Goal: Information Seeking & Learning: Find specific fact

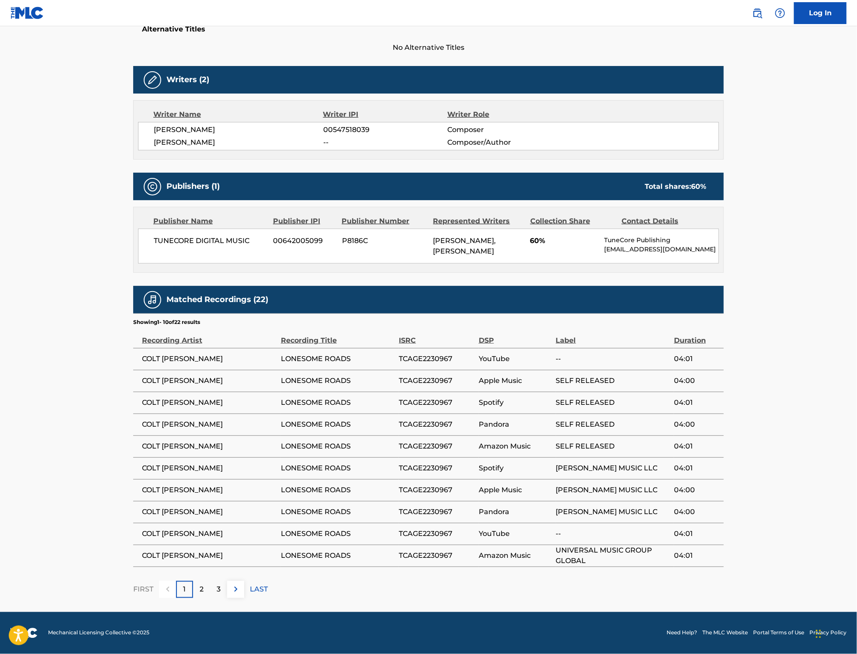
click at [444, 361] on span "TCAGE2230967" at bounding box center [436, 358] width 75 height 10
click at [444, 362] on span "TCAGE2230967" at bounding box center [436, 358] width 75 height 10
copy span "TCAGE2230967"
drag, startPoint x: 422, startPoint y: 341, endPoint x: 397, endPoint y: 343, distance: 25.0
click at [397, 343] on tr "Recording Artist Recording Title ISRC DSP Label Duration" at bounding box center [428, 337] width 591 height 22
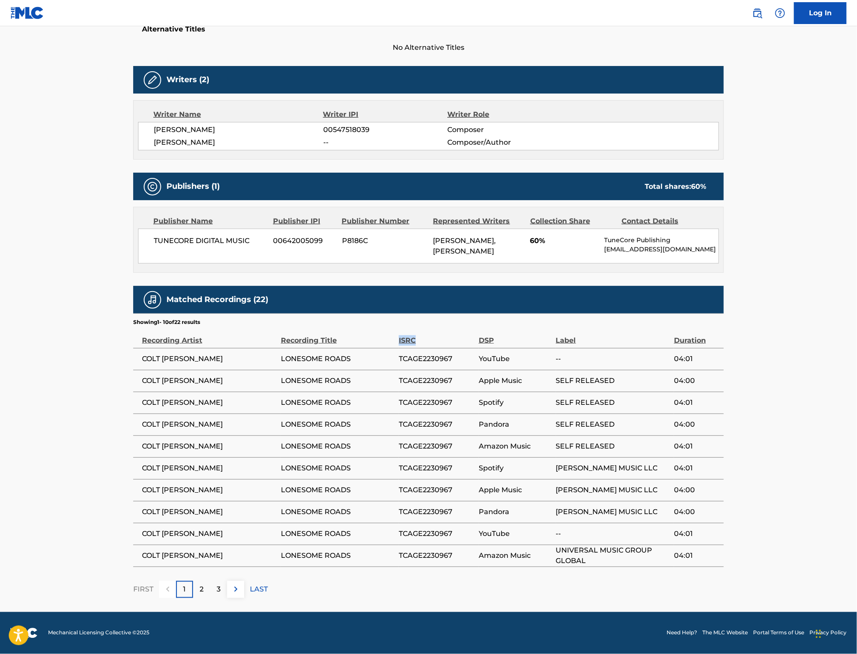
copy tr "ISRC"
click at [410, 327] on div "ISRC" at bounding box center [436, 336] width 75 height 20
drag, startPoint x: 419, startPoint y: 339, endPoint x: 400, endPoint y: 343, distance: 18.8
click at [400, 343] on div "ISRC" at bounding box center [436, 336] width 75 height 20
copy div "ISRC"
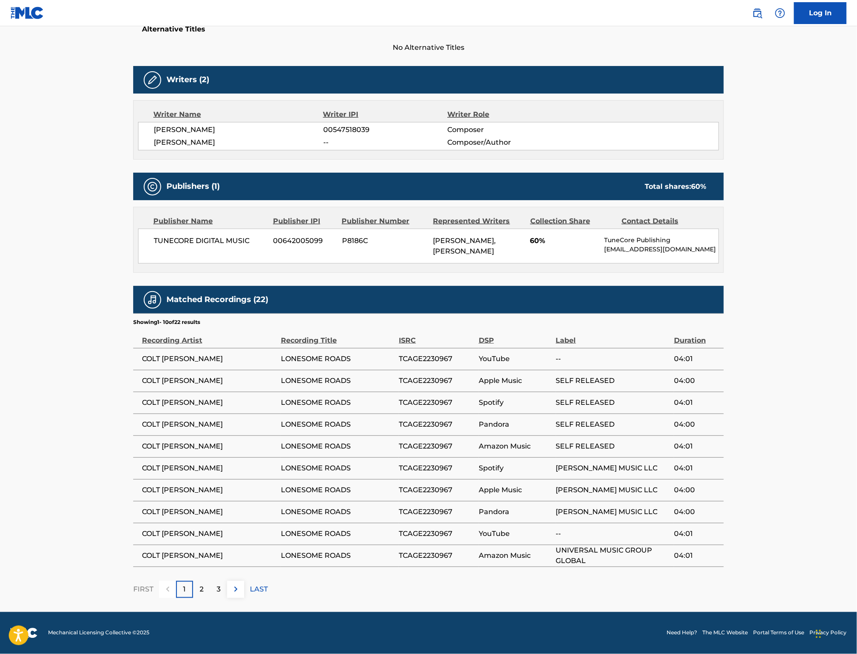
click at [430, 357] on span "TCAGE2230967" at bounding box center [436, 358] width 75 height 10
copy span "TCAGE2230967"
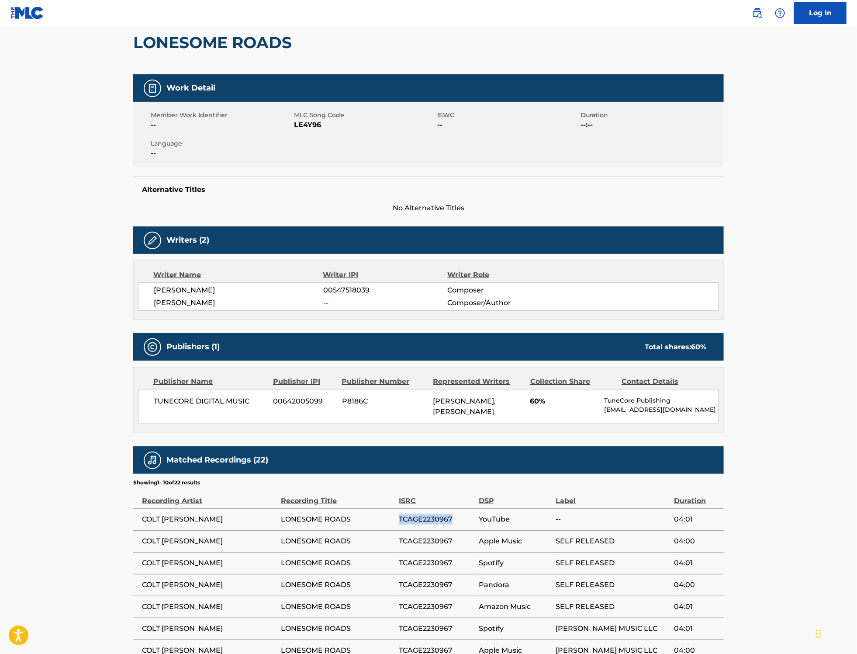
scroll to position [61, 0]
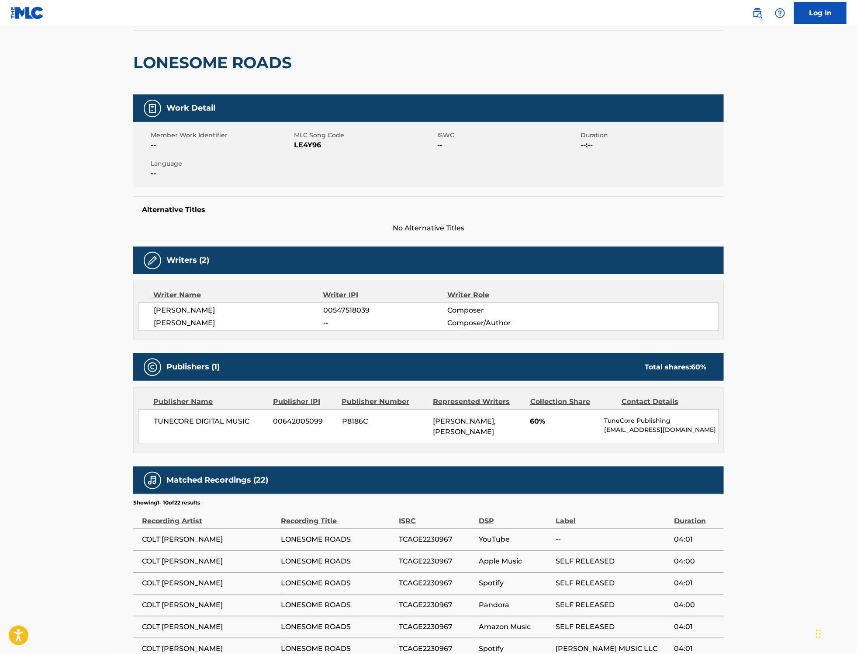
click at [308, 146] on span "LE4Y96" at bounding box center [364, 145] width 141 height 10
copy span "LE4Y96"
click at [829, 271] on main "< Back to public search results Copy work link LONESOME ROADS Work Detail Membe…" at bounding box center [428, 378] width 857 height 827
click at [357, 309] on span "00547518039" at bounding box center [385, 310] width 124 height 10
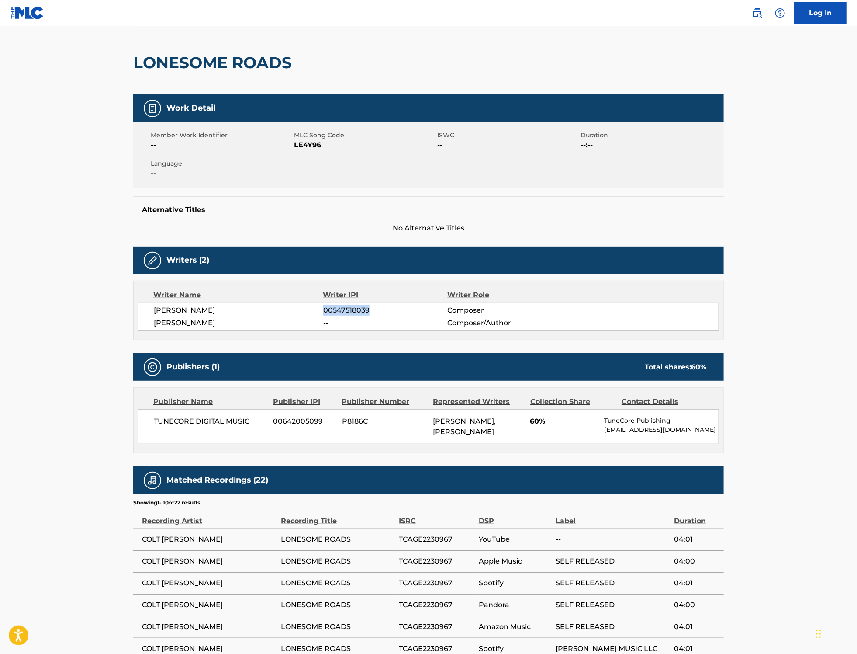
click at [357, 309] on span "00547518039" at bounding box center [385, 310] width 124 height 10
copy span "00547518039"
drag, startPoint x: 232, startPoint y: 325, endPoint x: 156, endPoint y: 309, distance: 77.6
click at [156, 309] on div "[PERSON_NAME] 00547518039 Composer [PERSON_NAME] -- Composer/Author" at bounding box center [428, 316] width 581 height 28
click at [158, 310] on span "[PERSON_NAME]" at bounding box center [239, 310] width 170 height 10
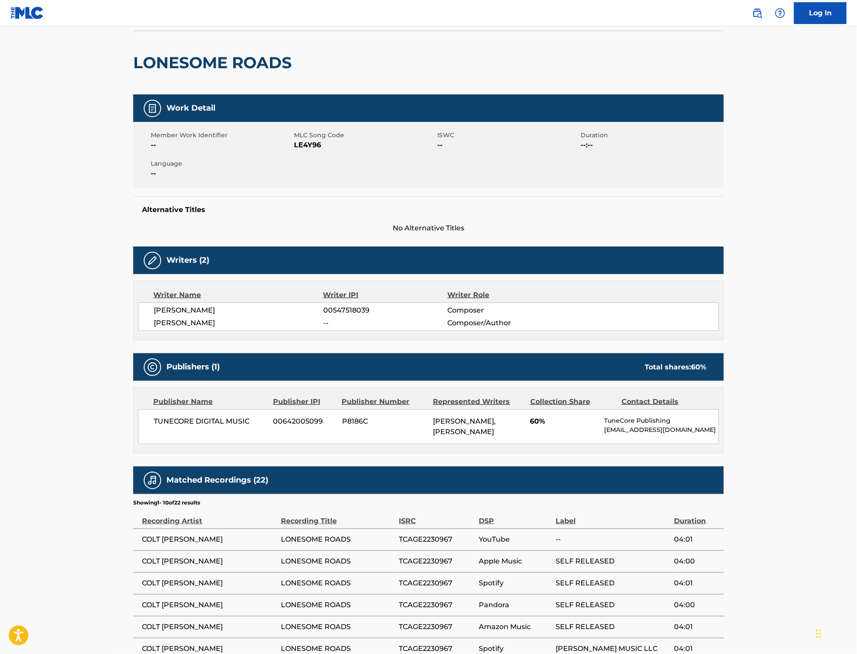
drag, startPoint x: 152, startPoint y: 320, endPoint x: 232, endPoint y: 324, distance: 80.9
click at [232, 324] on div "[PERSON_NAME] 00547518039 Composer [PERSON_NAME] -- Composer/Author" at bounding box center [428, 316] width 581 height 28
copy span "[PERSON_NAME]"
drag, startPoint x: 243, startPoint y: 312, endPoint x: 154, endPoint y: 312, distance: 89.1
click at [154, 312] on span "[PERSON_NAME]" at bounding box center [239, 310] width 170 height 10
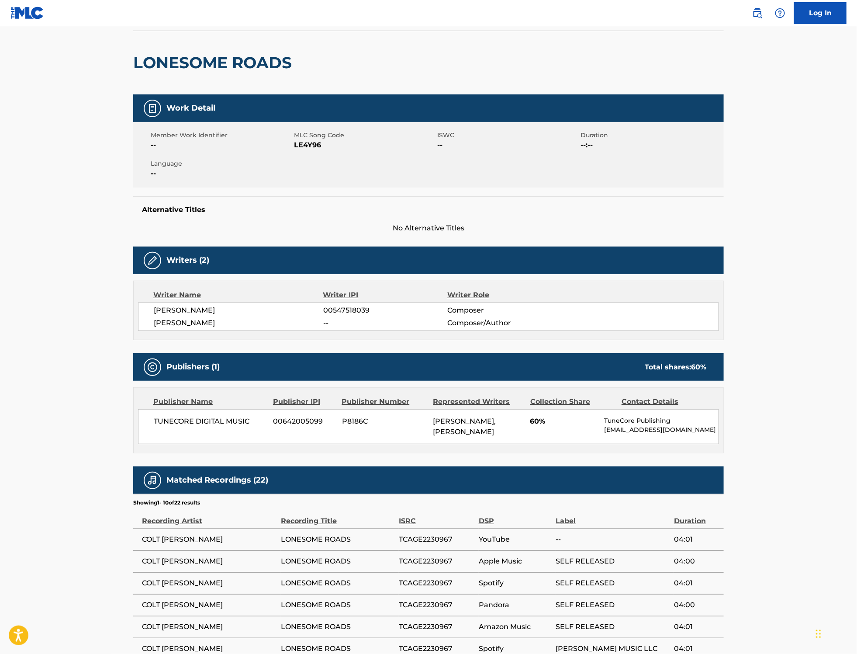
copy span "[PERSON_NAME]"
drag, startPoint x: 818, startPoint y: 315, endPoint x: 822, endPoint y: 317, distance: 5.1
click at [818, 315] on main "< Back to public search results Copy work link LONESOME ROADS Work Detail Membe…" at bounding box center [428, 378] width 857 height 827
drag, startPoint x: 852, startPoint y: 68, endPoint x: 859, endPoint y: 48, distance: 21.3
click at [857, 48] on html "Accessibility Screen-Reader Guide, Feedback, and Issue Reporting | New window C…" at bounding box center [428, 266] width 857 height 654
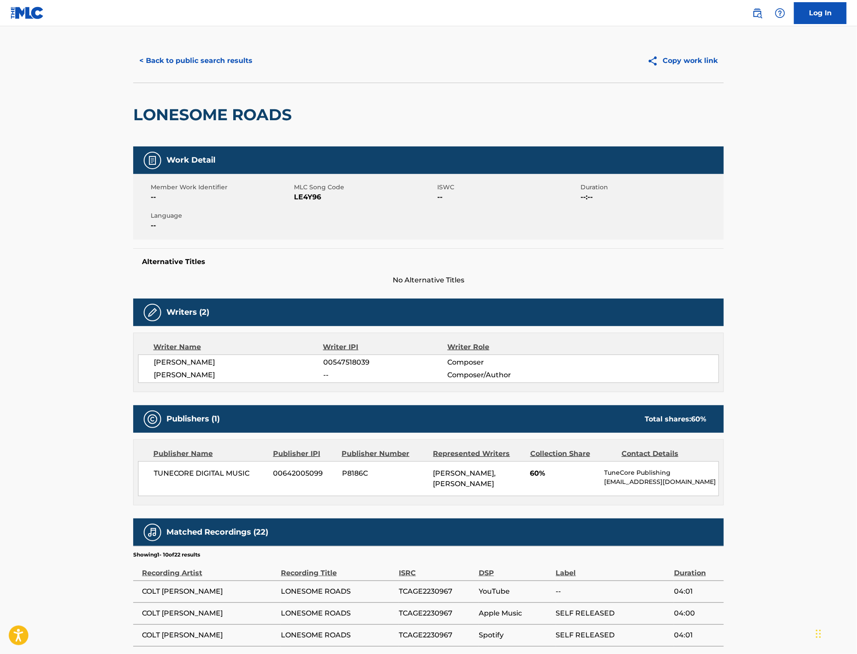
scroll to position [0, 0]
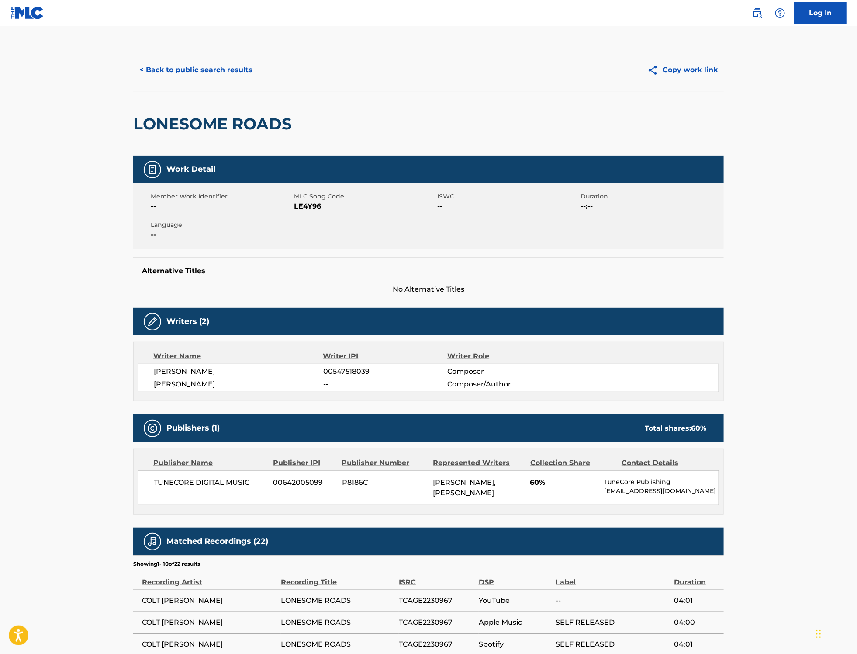
click at [171, 75] on button "< Back to public search results" at bounding box center [195, 70] width 125 height 22
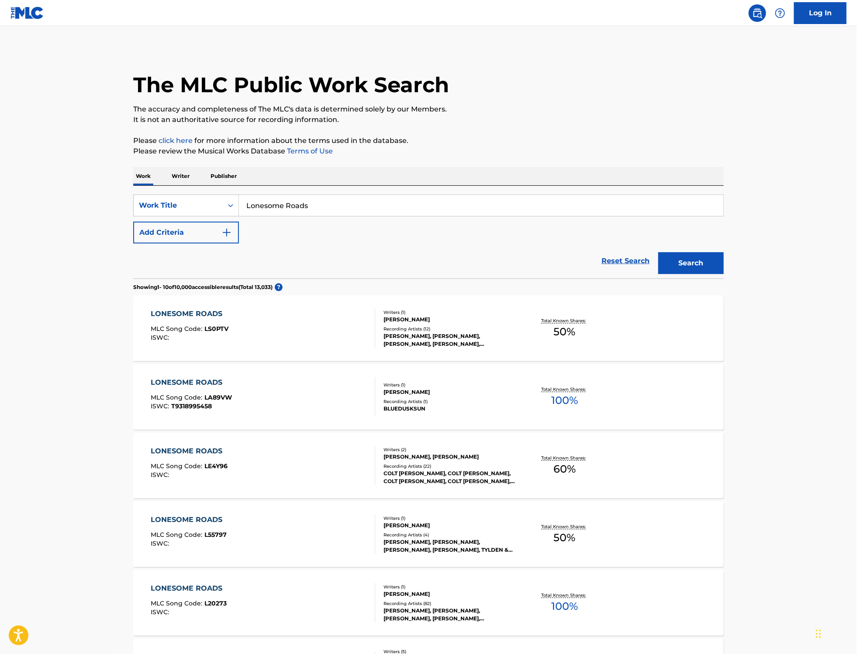
click at [320, 199] on input "Lonesome Roads" at bounding box center [481, 205] width 485 height 21
drag, startPoint x: 312, startPoint y: 203, endPoint x: 219, endPoint y: 202, distance: 92.2
click at [219, 202] on div "SearchWithCriteriae465a031-a9d7-4ac7-8999-5ceb3be933b9 Work Title Lonesome Road…" at bounding box center [428, 205] width 591 height 22
paste input "Word Around Town"
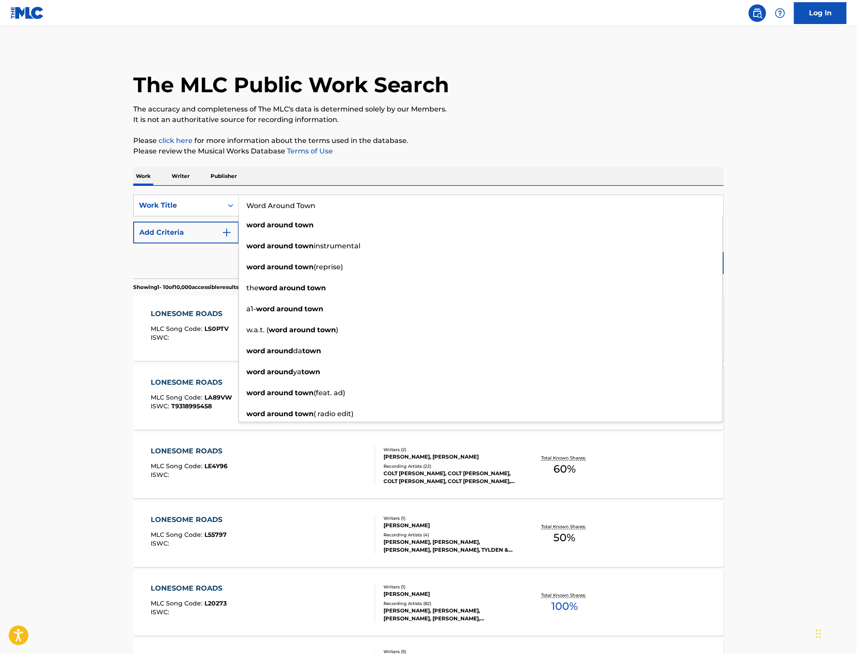
type input "Word Around Town"
click at [658, 252] on button "Search" at bounding box center [691, 263] width 66 height 22
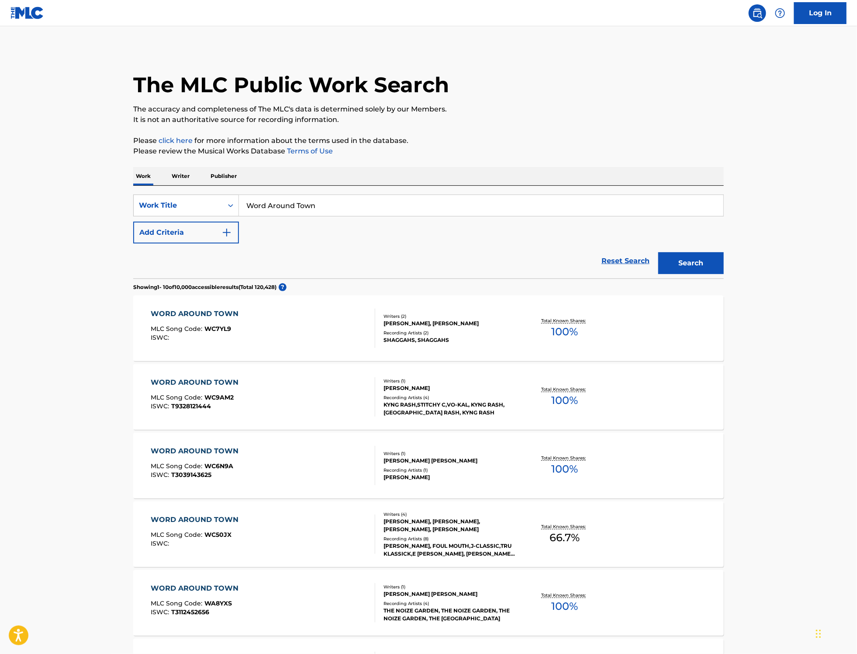
click at [221, 232] on button "Add Criteria" at bounding box center [186, 233] width 106 height 22
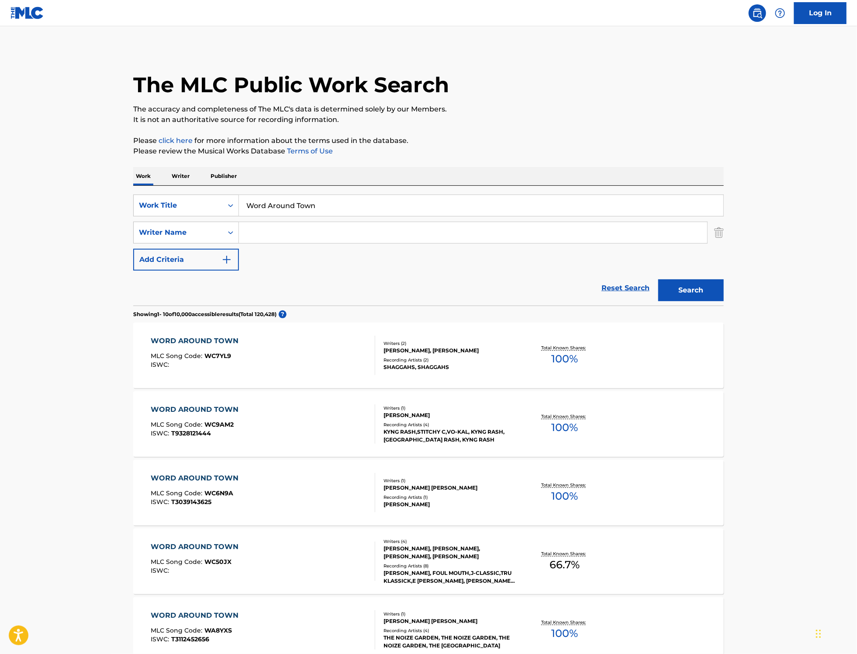
click at [253, 233] on input "Search Form" at bounding box center [473, 232] width 468 height 21
paste input "[PERSON_NAME]"
type input "[PERSON_NAME]"
click at [706, 296] on button "Search" at bounding box center [691, 290] width 66 height 22
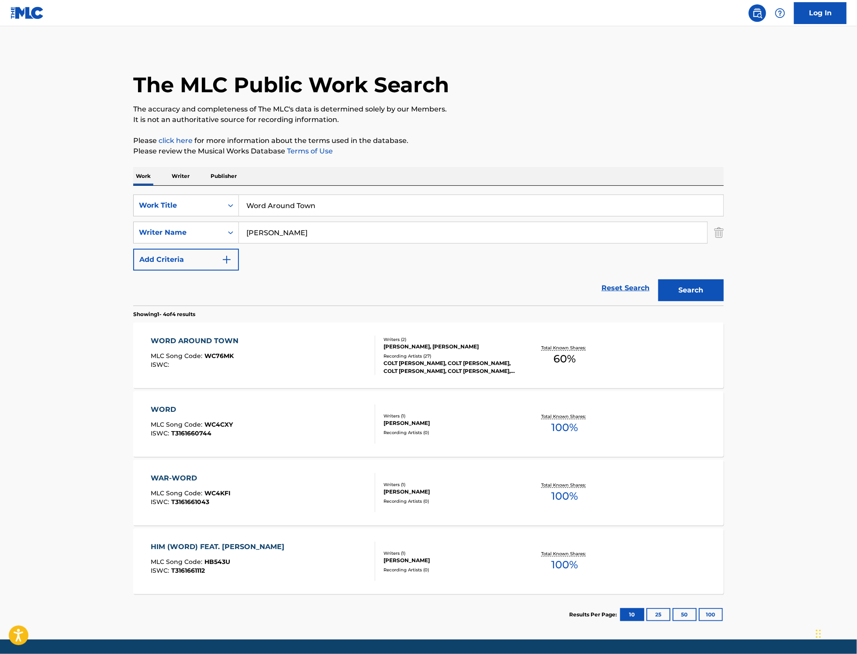
click at [480, 351] on div "Writers ( 2 ) [PERSON_NAME], [PERSON_NAME] Recording Artists ( 27 ) [PERSON_NAM…" at bounding box center [445, 355] width 140 height 39
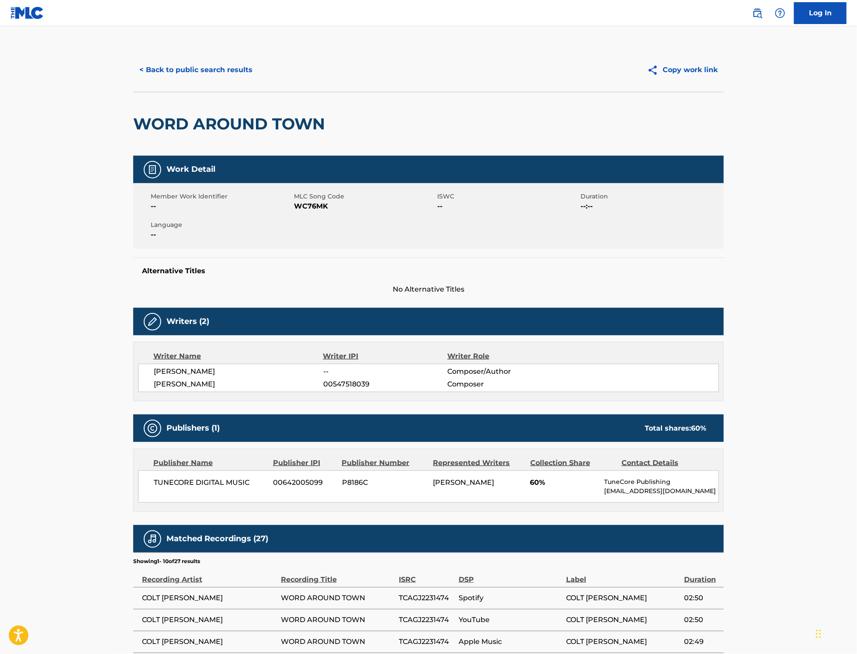
click at [428, 599] on span "TCAGJ2231474" at bounding box center [426, 597] width 55 height 10
copy span "TCAGJ2231474"
click at [309, 204] on span "WC76MK" at bounding box center [364, 206] width 141 height 10
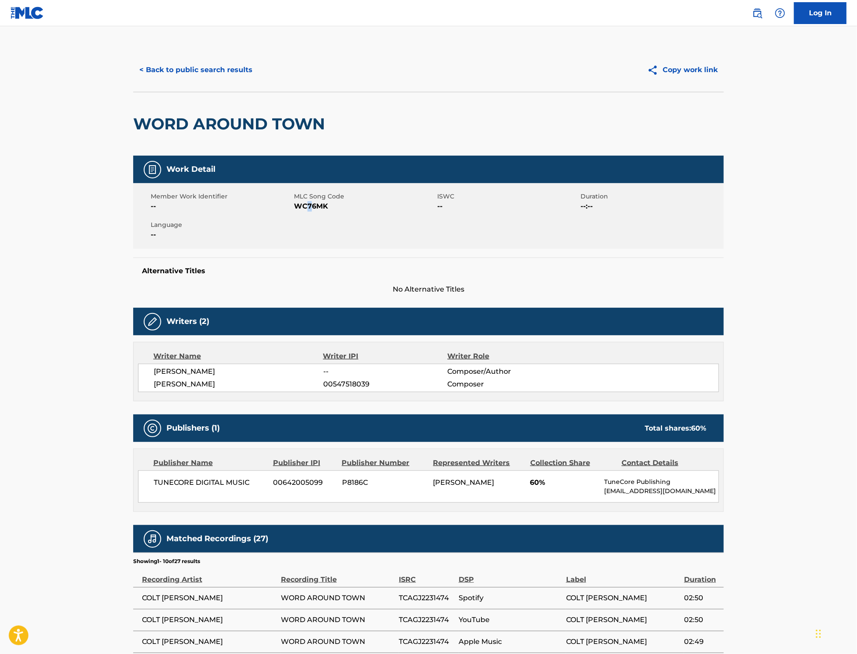
copy span "7"
click at [322, 206] on span "WC76MK" at bounding box center [364, 206] width 141 height 10
click at [223, 73] on button "< Back to public search results" at bounding box center [195, 70] width 125 height 22
click at [184, 69] on button "< Back to public search results" at bounding box center [195, 70] width 125 height 22
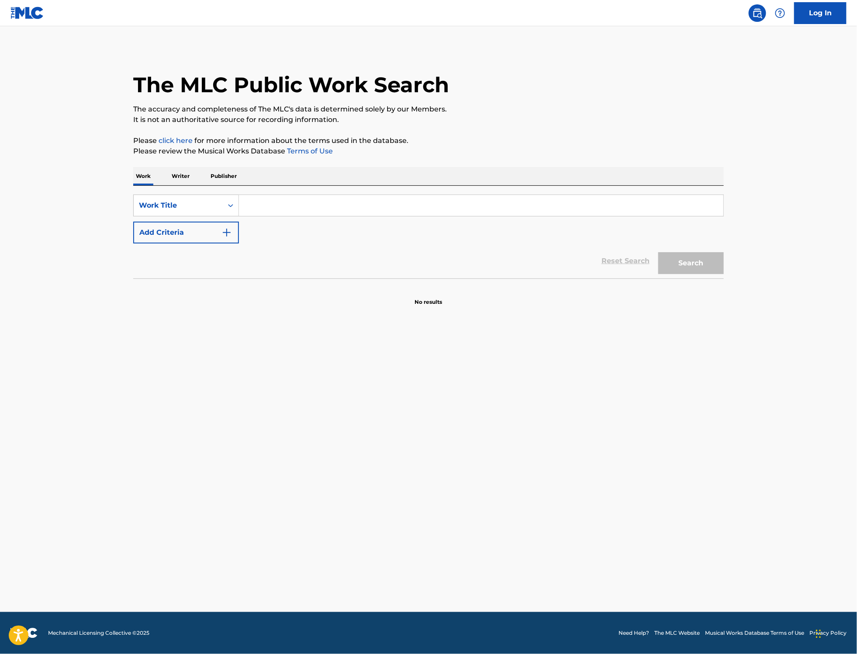
click at [261, 212] on input "Search Form" at bounding box center [481, 205] width 485 height 21
paste input "Running"
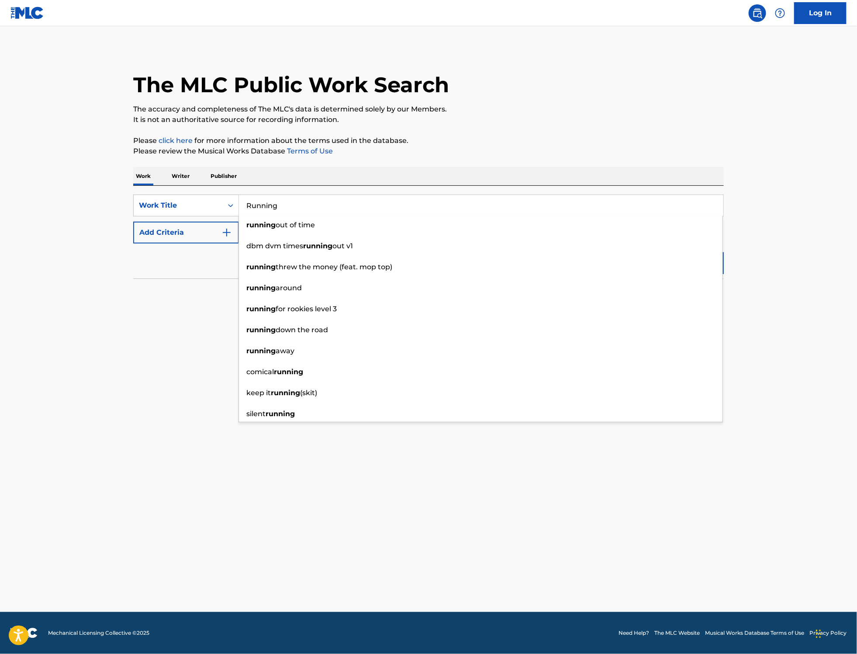
type input "Running"
click at [204, 271] on div "Reset Search Search" at bounding box center [428, 260] width 591 height 35
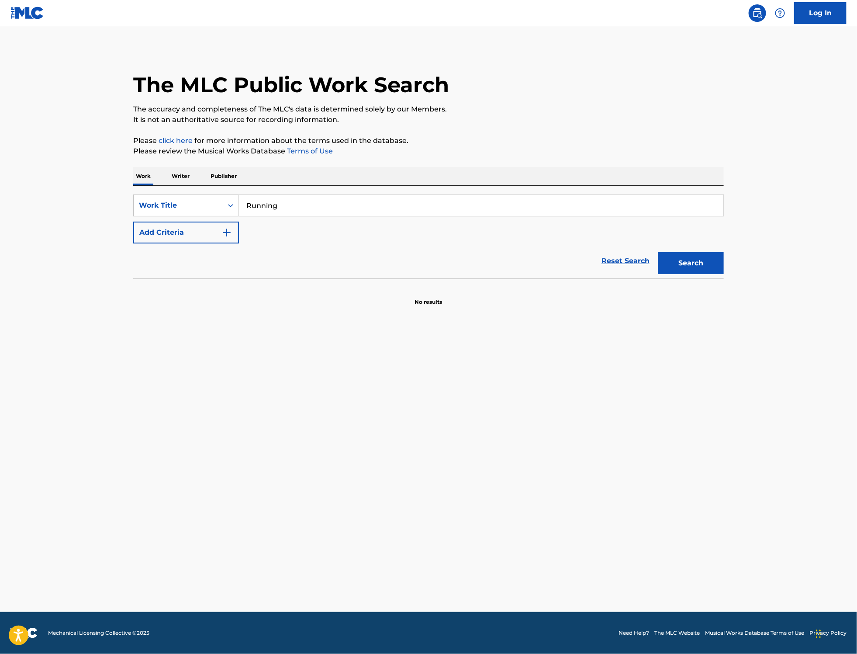
click at [230, 235] on img "Search Form" at bounding box center [227, 232] width 10 height 10
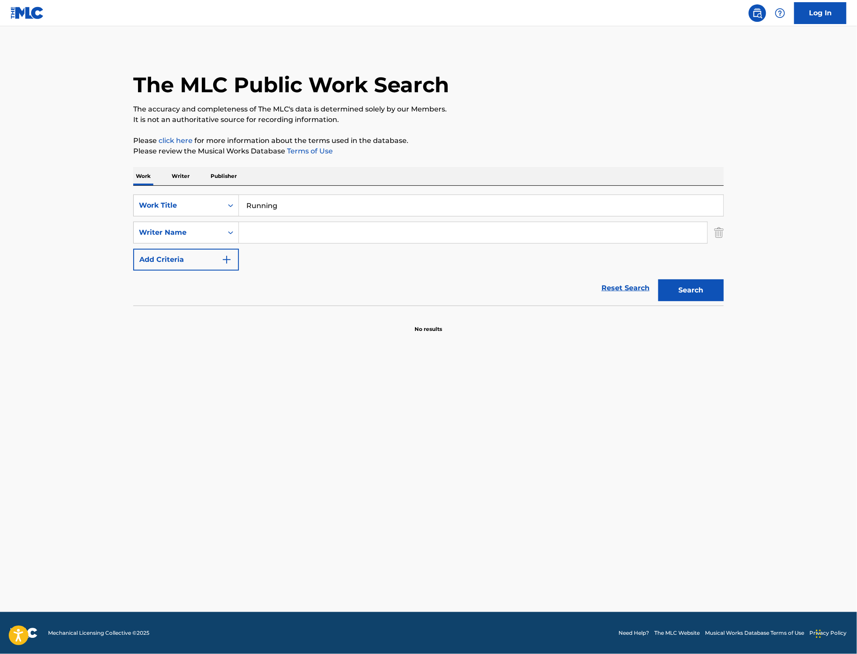
click at [391, 234] on input "Search Form" at bounding box center [473, 232] width 468 height 21
paste input "[PERSON_NAME]"
type input "[PERSON_NAME]"
click at [688, 290] on button "Search" at bounding box center [691, 290] width 66 height 22
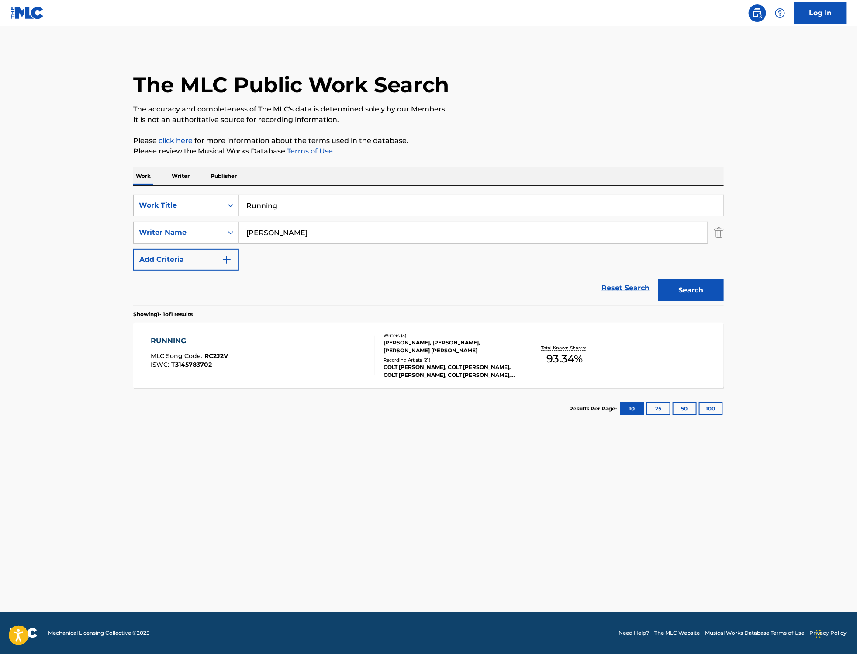
click at [437, 357] on div "Recording Artists ( 21 )" at bounding box center [450, 360] width 132 height 7
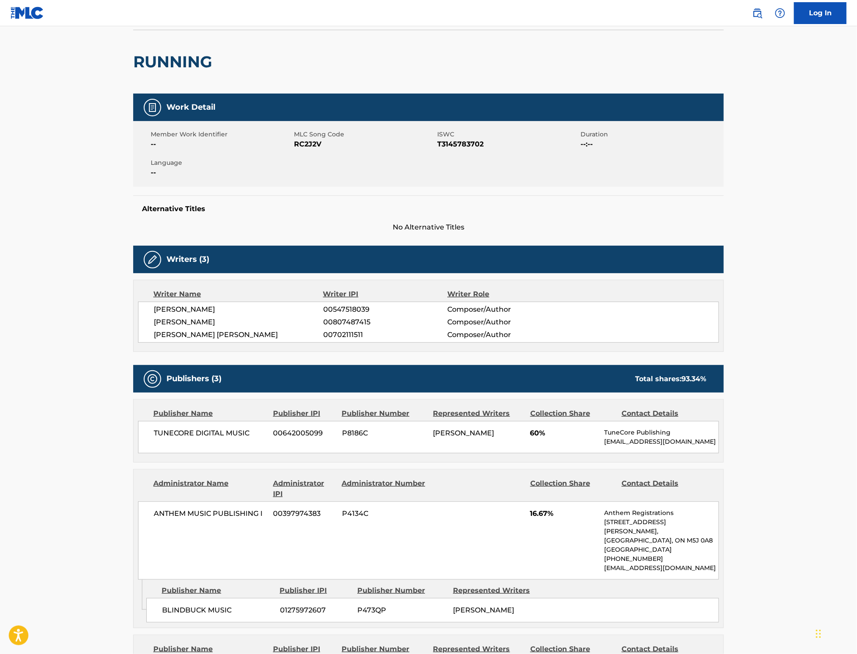
scroll to position [77, 0]
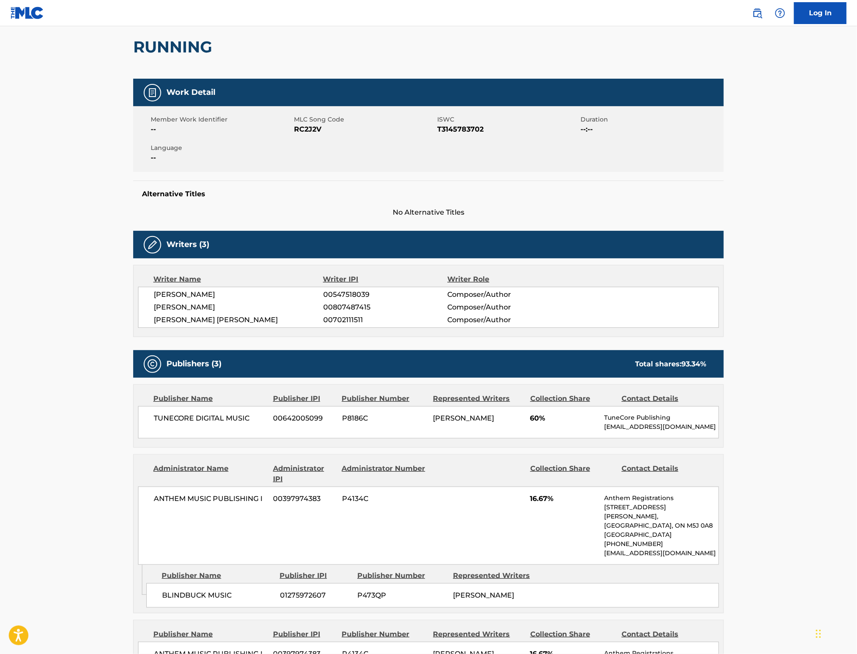
click at [304, 121] on span "MLC Song Code" at bounding box center [364, 119] width 141 height 9
click at [312, 129] on span "RC2J2V" at bounding box center [364, 129] width 141 height 10
click at [459, 127] on span "T3145783702" at bounding box center [507, 129] width 141 height 10
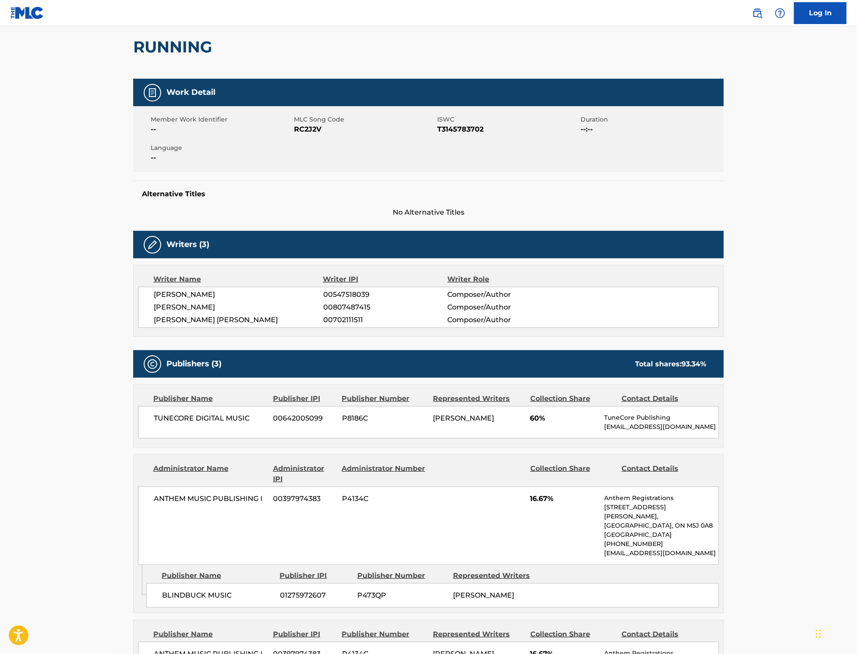
drag, startPoint x: 198, startPoint y: 321, endPoint x: 211, endPoint y: 322, distance: 13.1
click at [198, 321] on span "[PERSON_NAME] [PERSON_NAME]" at bounding box center [239, 320] width 170 height 10
drag, startPoint x: 255, startPoint y: 318, endPoint x: 156, endPoint y: 321, distance: 99.2
click at [156, 321] on span "[PERSON_NAME] [PERSON_NAME]" at bounding box center [239, 320] width 170 height 10
drag, startPoint x: 156, startPoint y: 321, endPoint x: 216, endPoint y: 295, distance: 66.0
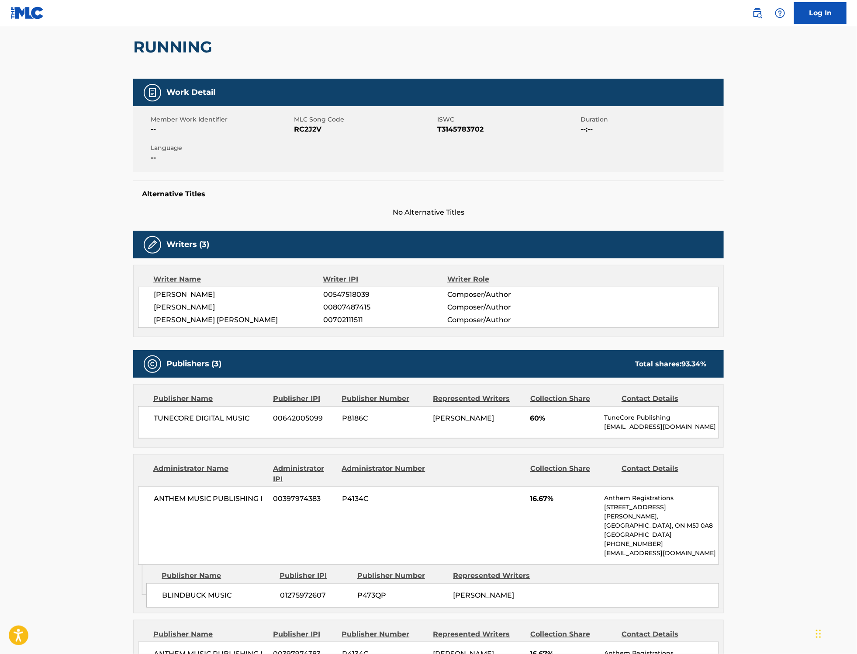
click at [216, 295] on span "[PERSON_NAME]" at bounding box center [239, 294] width 170 height 10
drag, startPoint x: 253, startPoint y: 304, endPoint x: 179, endPoint y: 312, distance: 74.6
click at [175, 312] on span "[PERSON_NAME]" at bounding box center [239, 307] width 170 height 10
drag, startPoint x: 179, startPoint y: 312, endPoint x: 223, endPoint y: 309, distance: 43.7
click at [213, 309] on span "[PERSON_NAME]" at bounding box center [239, 307] width 170 height 10
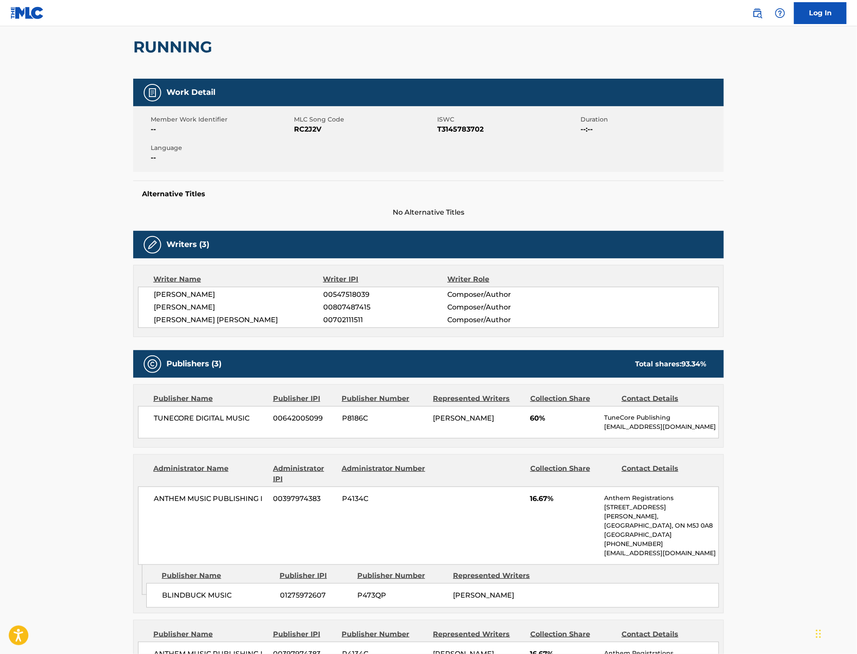
drag, startPoint x: 256, startPoint y: 307, endPoint x: 154, endPoint y: 308, distance: 101.8
click at [154, 308] on span "[PERSON_NAME]" at bounding box center [239, 307] width 170 height 10
click at [336, 317] on span "00702111511" at bounding box center [385, 320] width 124 height 10
drag, startPoint x: 333, startPoint y: 305, endPoint x: 377, endPoint y: 304, distance: 43.3
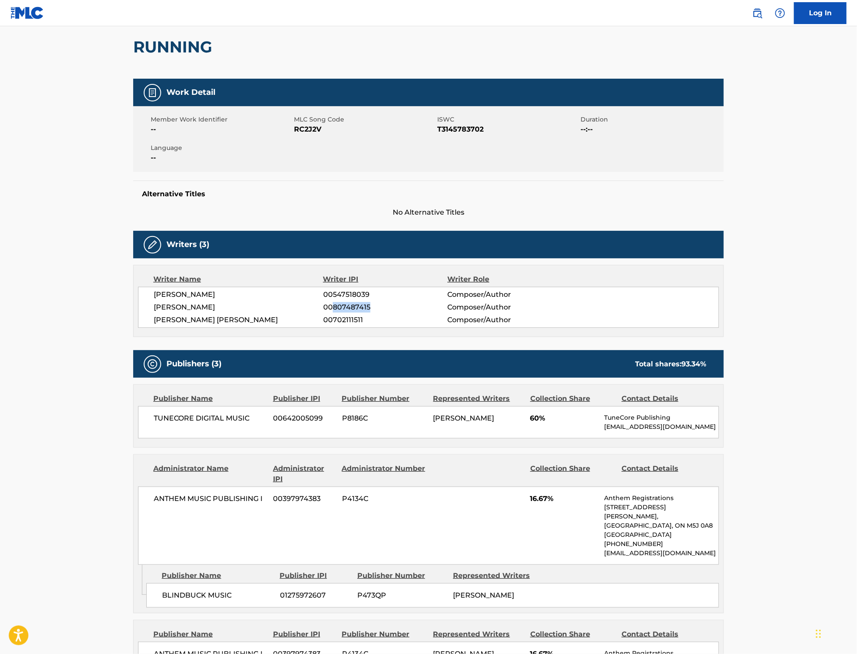
click at [377, 304] on span "00807487415" at bounding box center [385, 307] width 124 height 10
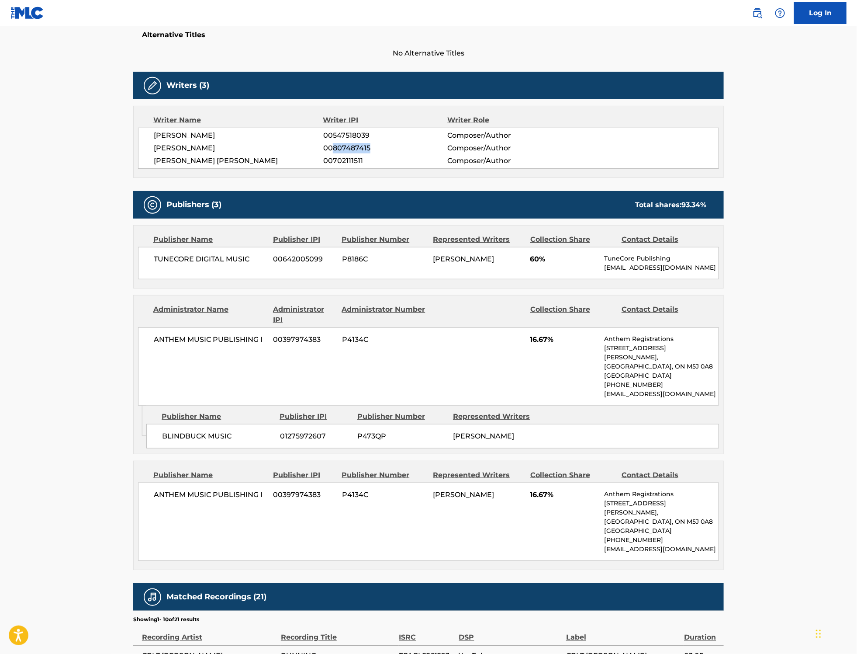
scroll to position [235, 0]
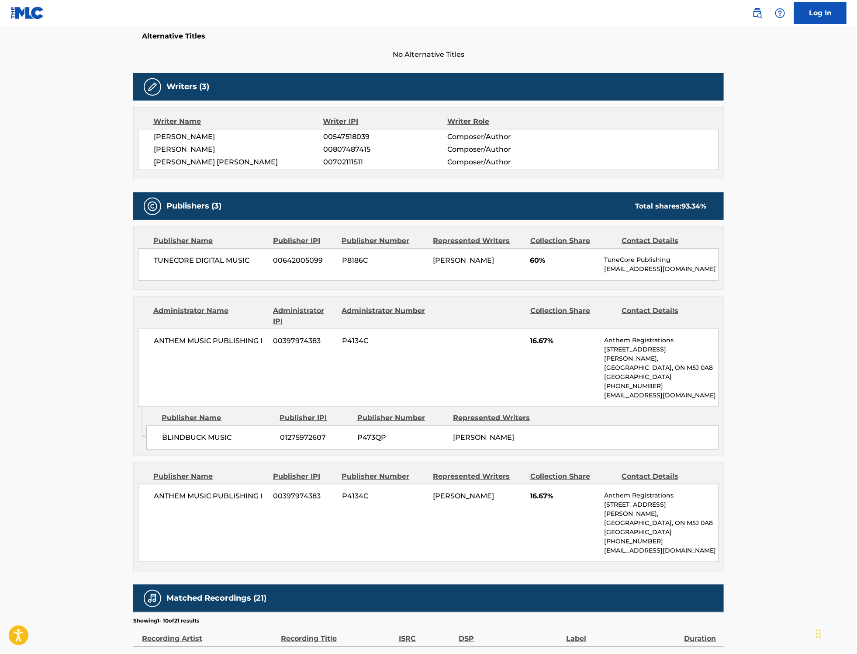
click at [214, 450] on div "BLINDBUCK MUSIC 01275972607 P473QP [PERSON_NAME]" at bounding box center [432, 437] width 573 height 24
click at [159, 449] on div "BLINDBUCK MUSIC 01275972607 P473QP [PERSON_NAME]" at bounding box center [432, 437] width 573 height 24
drag, startPoint x: 162, startPoint y: 447, endPoint x: 584, endPoint y: 447, distance: 421.6
click at [584, 447] on div "BLINDBUCK MUSIC 01275972607 P473QP [PERSON_NAME]" at bounding box center [432, 437] width 573 height 24
drag, startPoint x: 156, startPoint y: 429, endPoint x: 529, endPoint y: 426, distance: 373.2
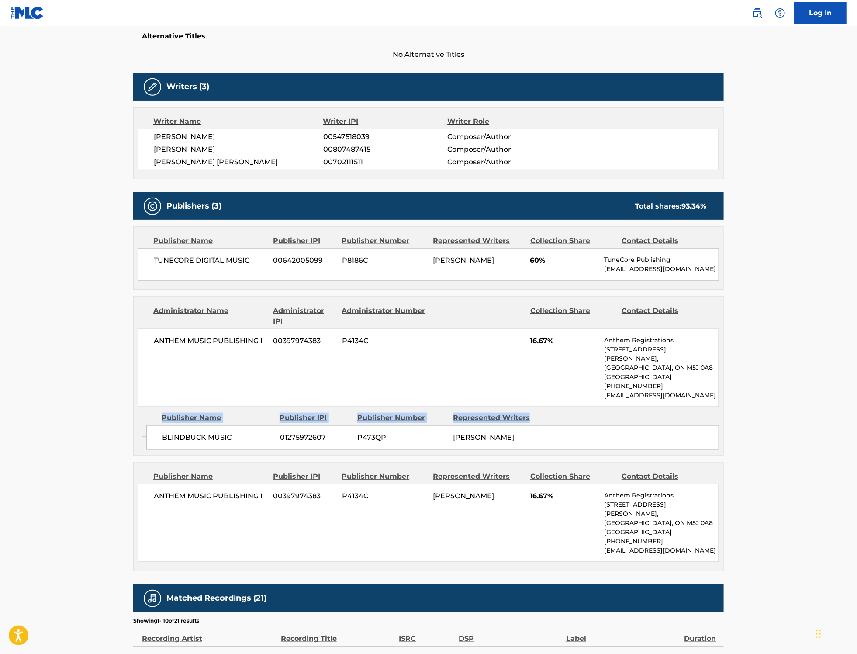
click at [529, 423] on div "Publisher Name Publisher IPI Publisher Number Represented Writers" at bounding box center [432, 417] width 573 height 10
click at [186, 518] on div "ANTHEM MUSIC PUBLISHING I 00397974383 P4134C COLT [PERSON_NAME] 16.67% Anthem R…" at bounding box center [428, 523] width 581 height 78
drag, startPoint x: 152, startPoint y: 509, endPoint x: 670, endPoint y: 572, distance: 521.5
click at [670, 562] on div "ANTHEM MUSIC PUBLISHING I 00397974383 P4134C COLT [PERSON_NAME] 16.67% Anthem R…" at bounding box center [428, 523] width 581 height 78
drag, startPoint x: 422, startPoint y: 491, endPoint x: 343, endPoint y: 489, distance: 79.1
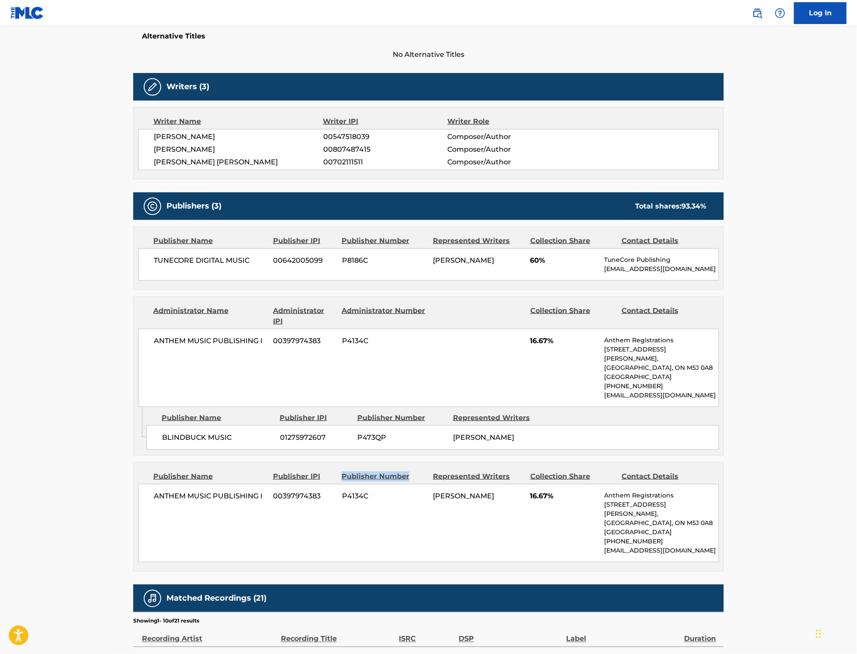
click at [343, 482] on div "Publisher Number" at bounding box center [384, 476] width 85 height 10
drag, startPoint x: 322, startPoint y: 488, endPoint x: 274, endPoint y: 489, distance: 47.7
click at [274, 482] on div "Publisher IPI" at bounding box center [304, 476] width 62 height 10
click at [544, 344] on span "16.67%" at bounding box center [564, 341] width 68 height 10
click at [538, 514] on div "ANTHEM MUSIC PUBLISHING I 00397974383 P4134C COLT [PERSON_NAME] 16.67% Anthem R…" at bounding box center [428, 523] width 581 height 78
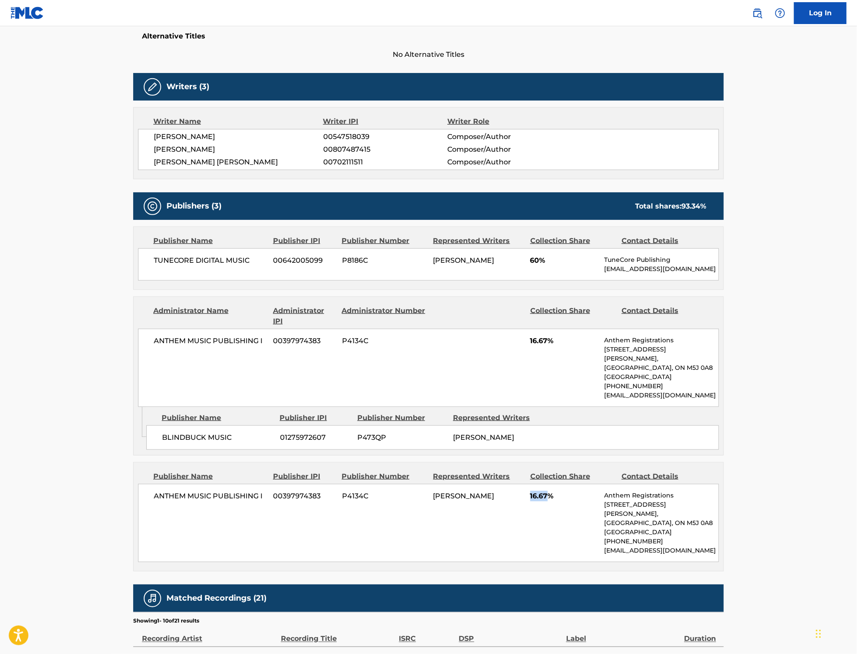
drag, startPoint x: 529, startPoint y: 506, endPoint x: 550, endPoint y: 507, distance: 21.0
click at [550, 507] on div "ANTHEM MUSIC PUBLISHING I 00397974383 P4134C COLT [PERSON_NAME] 16.67% Anthem R…" at bounding box center [428, 523] width 581 height 78
drag, startPoint x: 163, startPoint y: 430, endPoint x: 732, endPoint y: 461, distance: 570.2
click at [732, 461] on div "< Back to public search results Copy work link RUNNING Work Detail Member Work …" at bounding box center [429, 354] width 612 height 1083
click at [839, 186] on main "< Back to public search results Copy work link RUNNING Work Detail Member Work …" at bounding box center [428, 351] width 857 height 1119
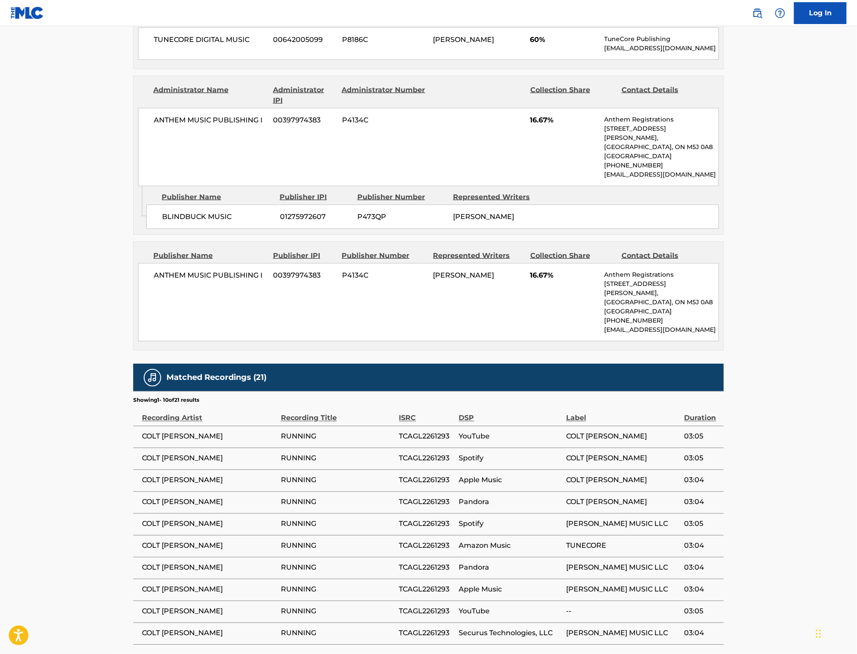
scroll to position [553, 0]
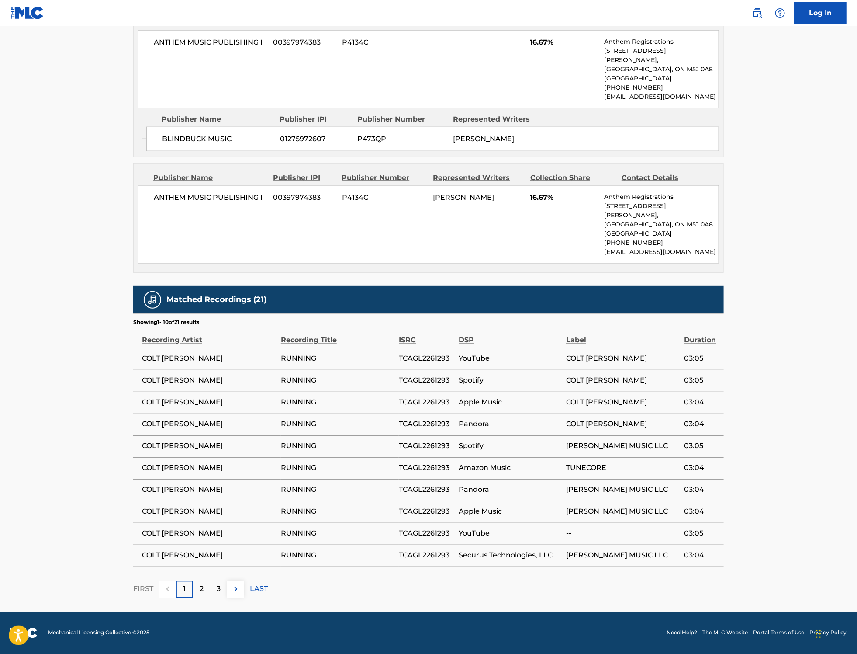
click at [422, 353] on td "TCAGL2261293" at bounding box center [429, 359] width 60 height 22
click at [422, 355] on span "TCAGL2261293" at bounding box center [426, 358] width 55 height 10
click at [423, 355] on span "TCAGL2261293" at bounding box center [426, 358] width 55 height 10
click at [837, 225] on main "< Back to public search results Copy work link RUNNING Work Detail Member Work …" at bounding box center [428, 52] width 857 height 1119
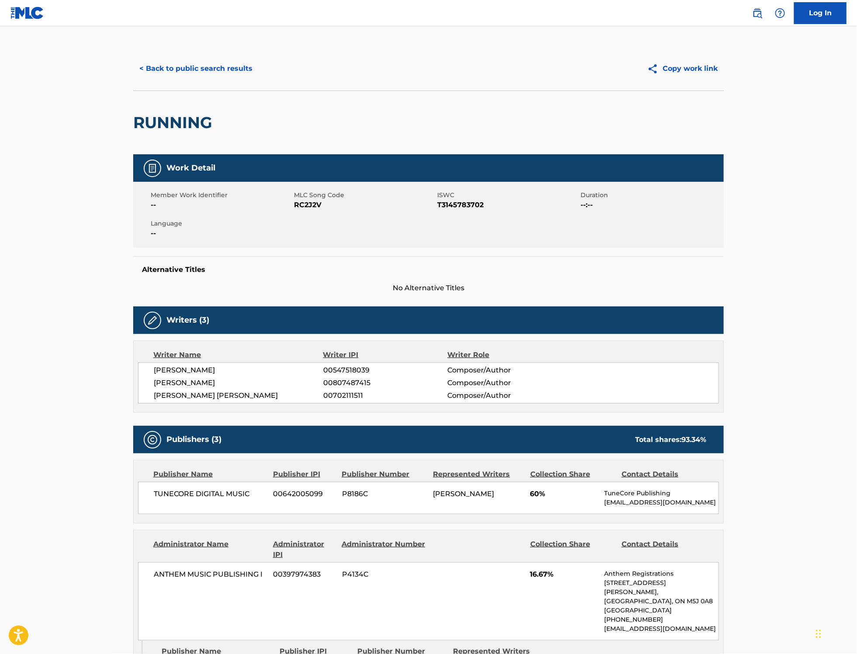
scroll to position [0, 0]
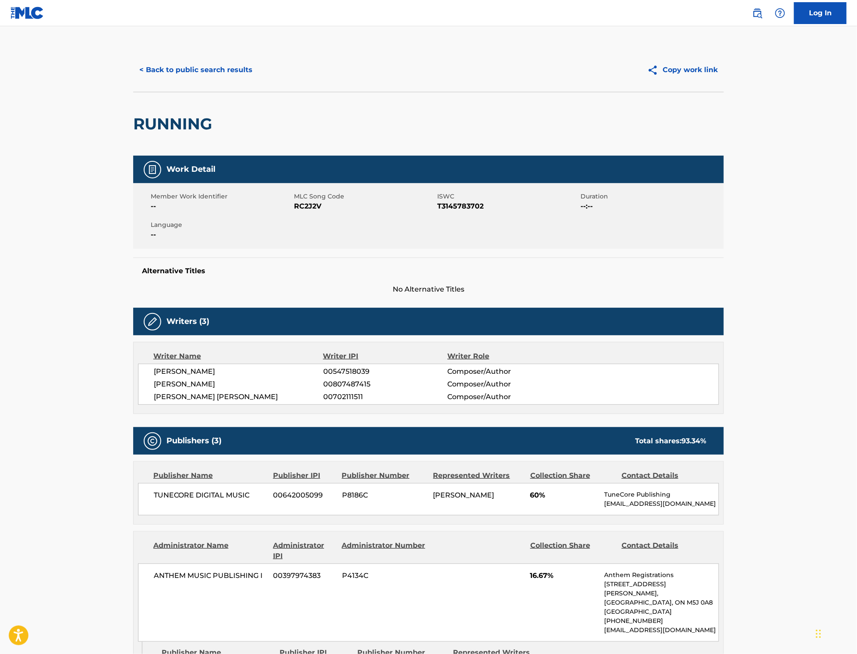
click at [189, 70] on button "< Back to public search results" at bounding box center [195, 70] width 125 height 22
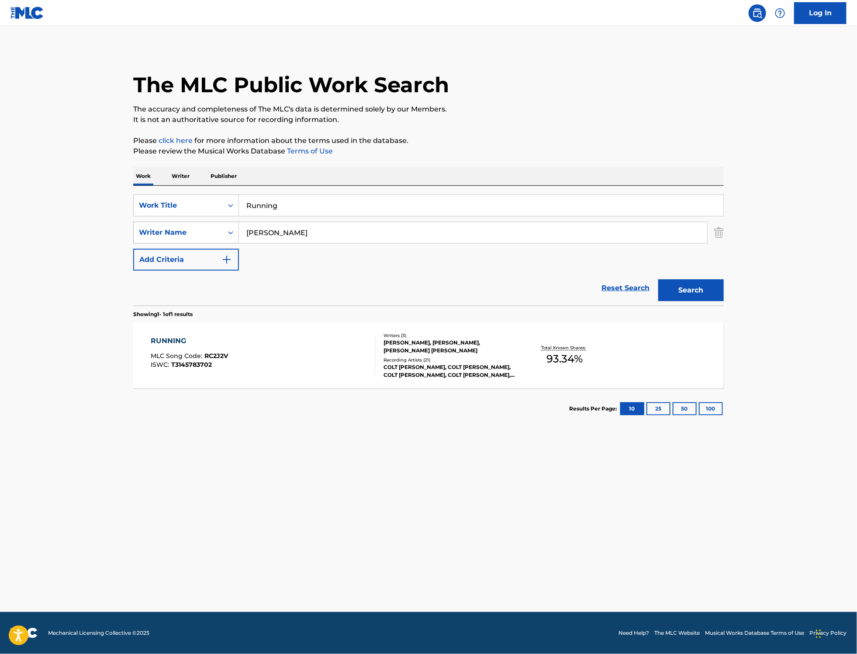
drag, startPoint x: 344, startPoint y: 234, endPoint x: 235, endPoint y: 234, distance: 109.2
click at [233, 234] on div "SearchWithCriteriac4ee99a8-6d9b-4a58-89bb-fc9a69591c10 Writer Name [PERSON_NAME]" at bounding box center [428, 233] width 591 height 22
click at [288, 212] on input "Running" at bounding box center [481, 205] width 485 height 21
drag, startPoint x: 229, startPoint y: 206, endPoint x: 214, endPoint y: 206, distance: 15.3
click at [214, 206] on div "SearchWithCriteriae465a031-a9d7-4ac7-8999-5ceb3be933b9 Work Title Running" at bounding box center [428, 205] width 591 height 22
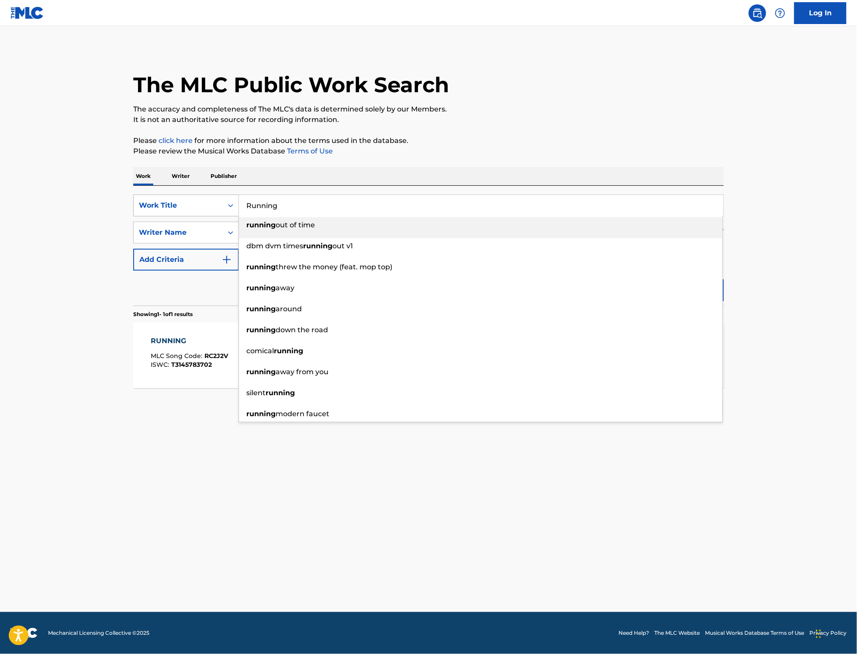
paste input "Crazy"
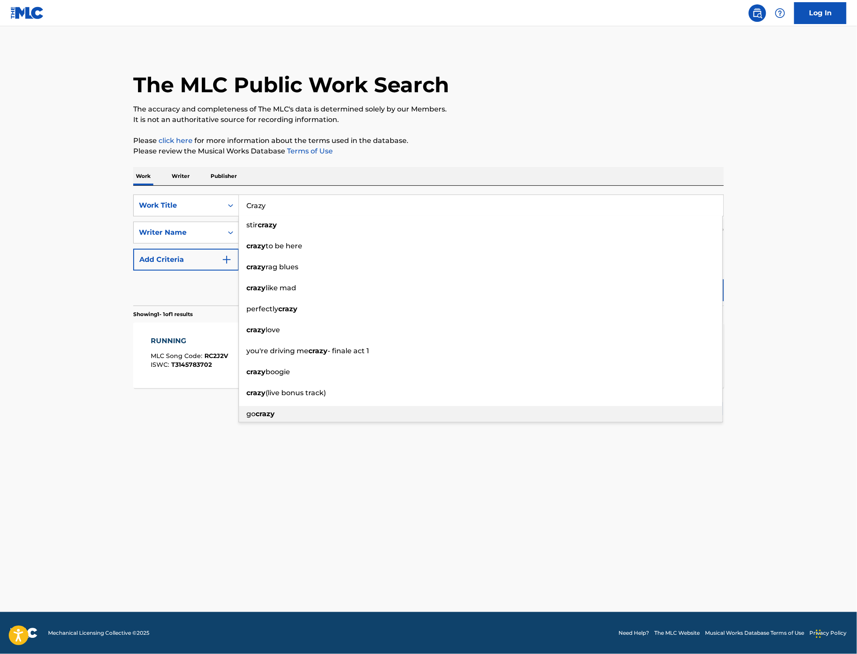
type input "Crazy"
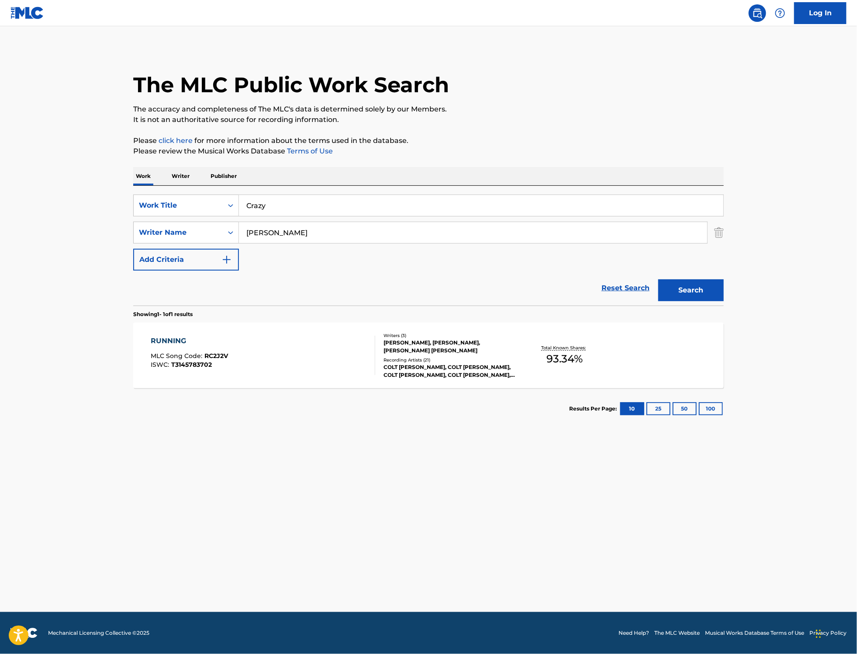
click at [605, 477] on main "The MLC Public Work Search The accuracy and completeness of The MLC's data is d…" at bounding box center [428, 318] width 857 height 585
click at [682, 295] on button "Search" at bounding box center [691, 290] width 66 height 22
click at [468, 366] on div "COLT [PERSON_NAME], COLT [PERSON_NAME], COLT [PERSON_NAME], COLT [PERSON_NAME],…" at bounding box center [450, 367] width 132 height 16
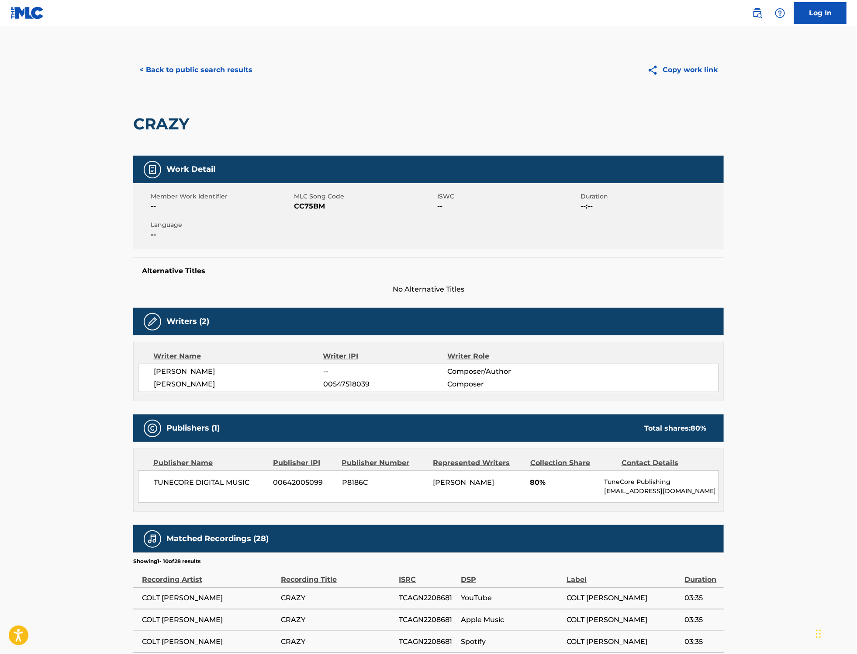
click at [301, 203] on span "CC75BM" at bounding box center [364, 206] width 141 height 10
drag, startPoint x: 531, startPoint y: 486, endPoint x: 543, endPoint y: 483, distance: 11.8
click at [543, 483] on span "80%" at bounding box center [564, 482] width 68 height 10
click at [425, 590] on td "TCAGN2208681" at bounding box center [430, 598] width 62 height 22
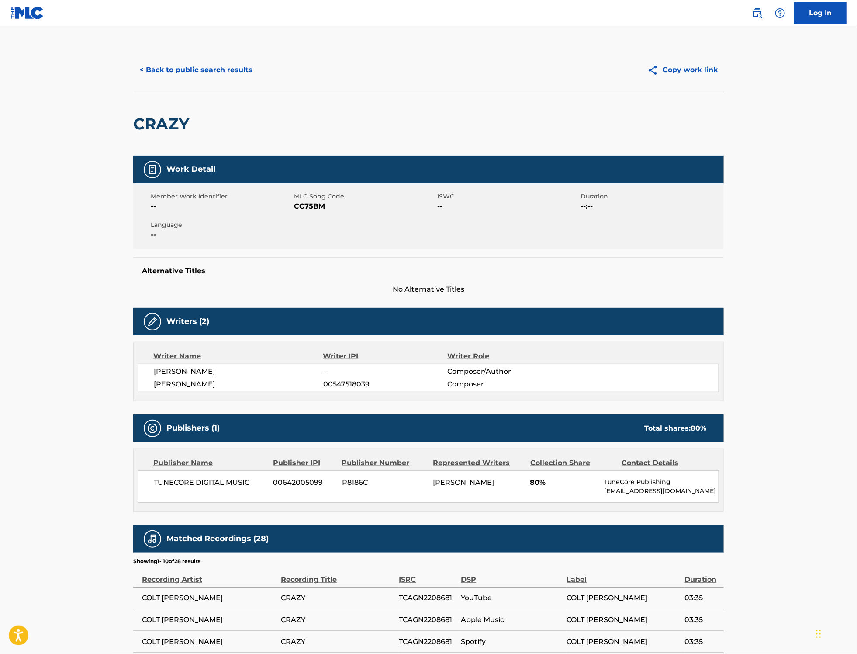
click at [419, 600] on span "TCAGN2208681" at bounding box center [428, 597] width 58 height 10
click at [180, 68] on button "< Back to public search results" at bounding box center [195, 70] width 125 height 22
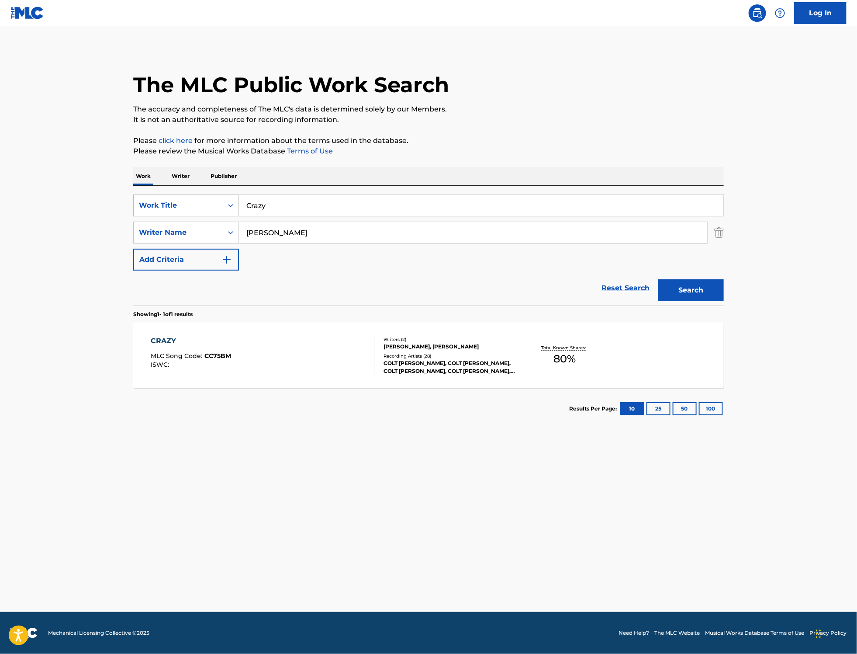
drag, startPoint x: 263, startPoint y: 209, endPoint x: 226, endPoint y: 209, distance: 36.7
click at [226, 209] on div "SearchWithCriteriae465a031-a9d7-4ac7-8999-5ceb3be933b9 Work Title Crazy" at bounding box center [428, 205] width 591 height 22
paste input "Dirt on Me"
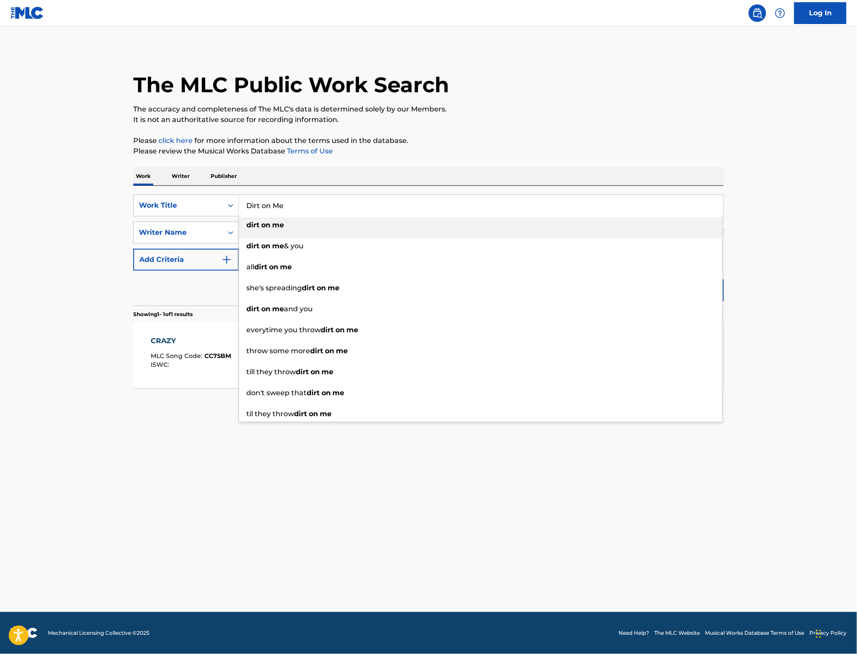
type input "Dirt on Me"
click at [538, 143] on p "Please click here for more information about the terms used in the database." at bounding box center [428, 140] width 591 height 10
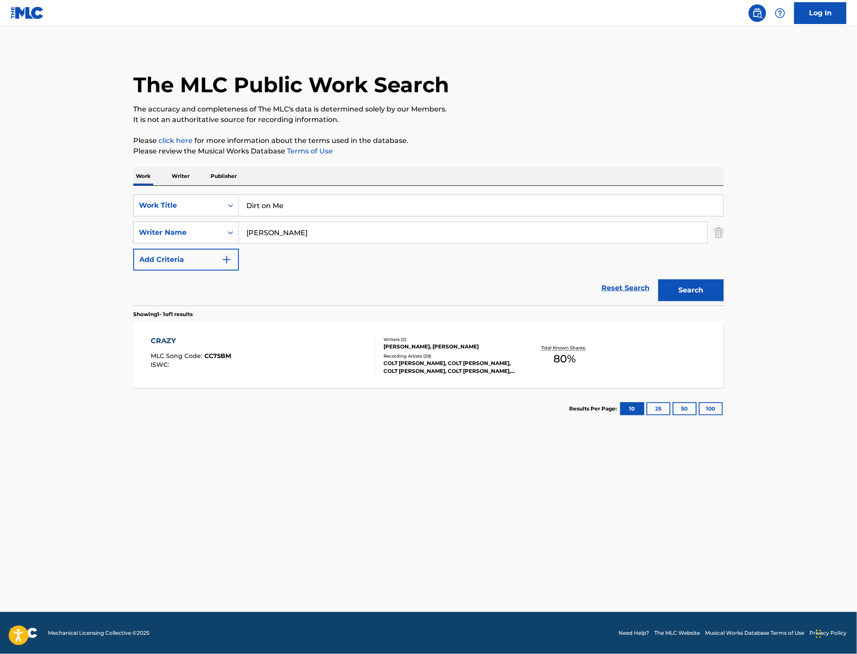
click at [690, 290] on button "Search" at bounding box center [691, 290] width 66 height 22
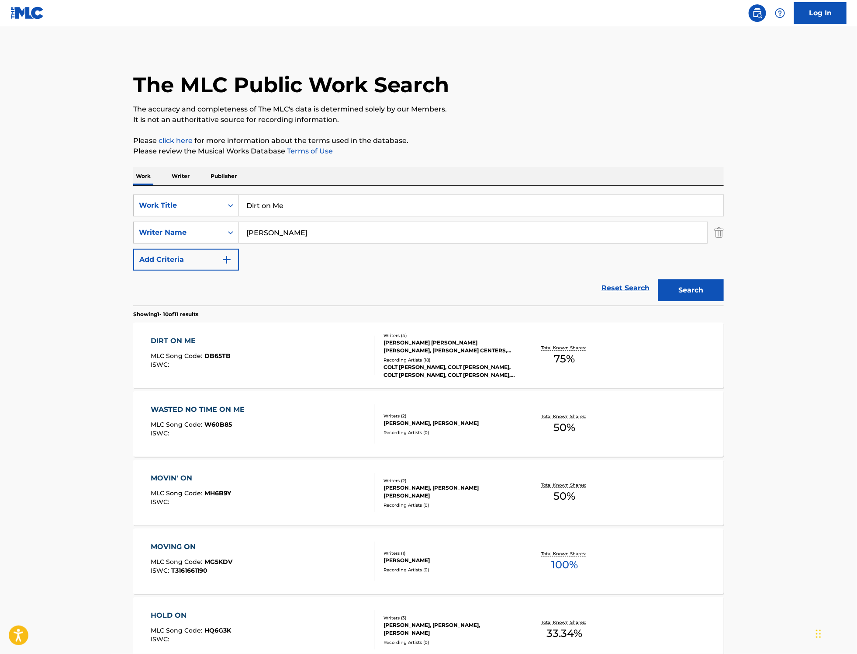
click at [436, 375] on div "COLT [PERSON_NAME], COLT [PERSON_NAME], COLT [PERSON_NAME], COLT [PERSON_NAME],…" at bounding box center [450, 371] width 132 height 16
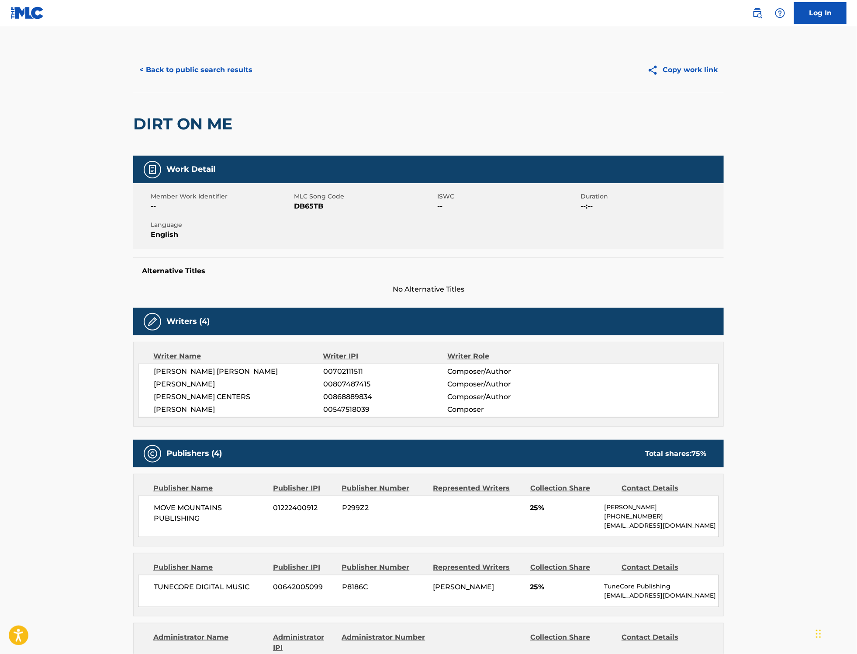
click at [317, 207] on span "DB65TB" at bounding box center [364, 206] width 141 height 10
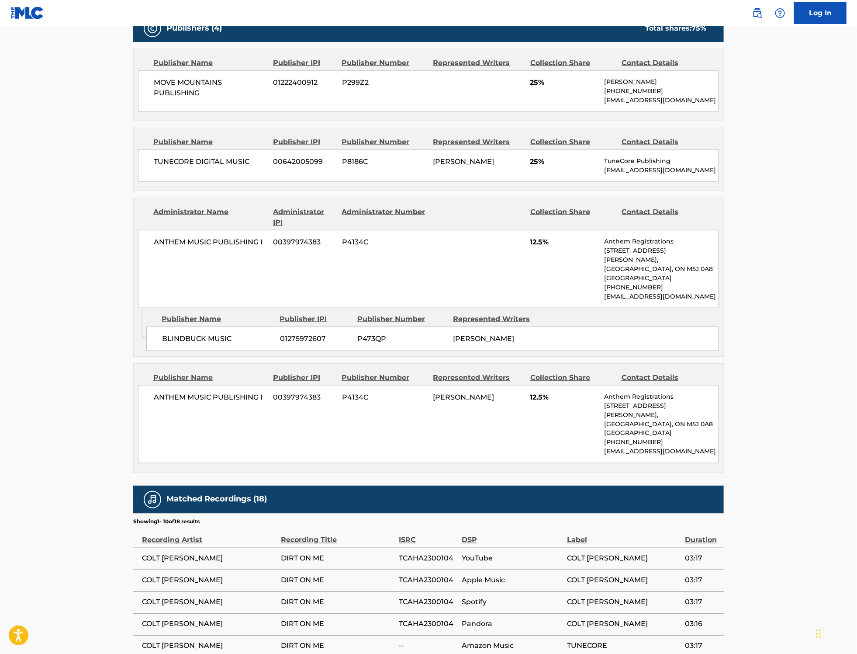
scroll to position [449, 0]
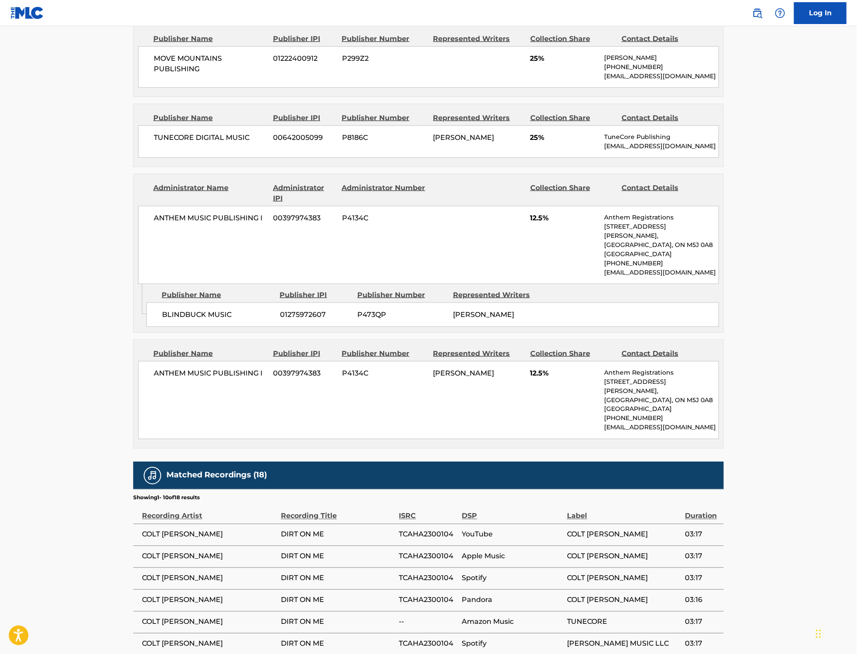
click at [437, 540] on span "TCAHA2300104" at bounding box center [428, 534] width 59 height 10
click at [773, 452] on main "< Back to public search results Copy work link DIRT ON ME Work Detail Member Wo…" at bounding box center [428, 182] width 857 height 1210
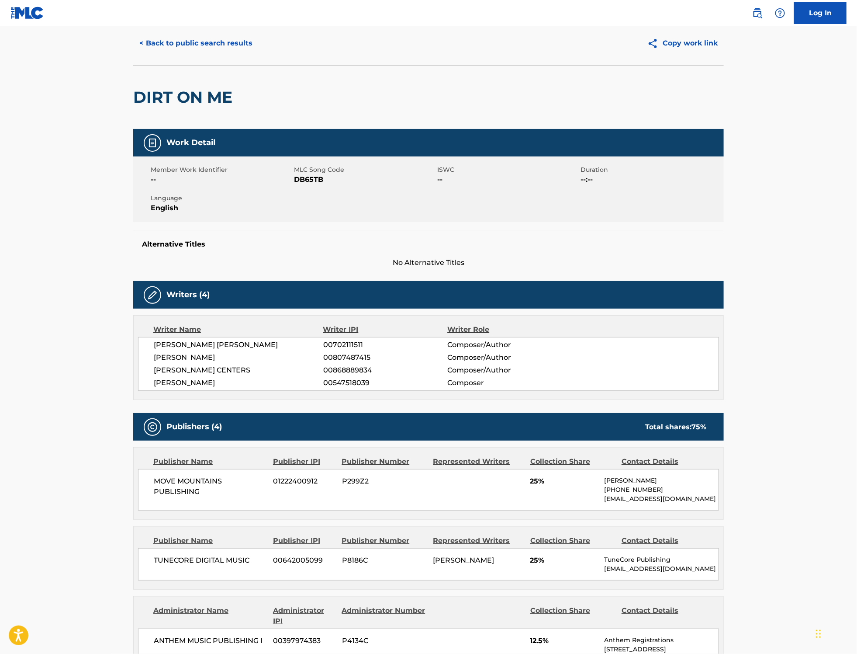
scroll to position [0, 0]
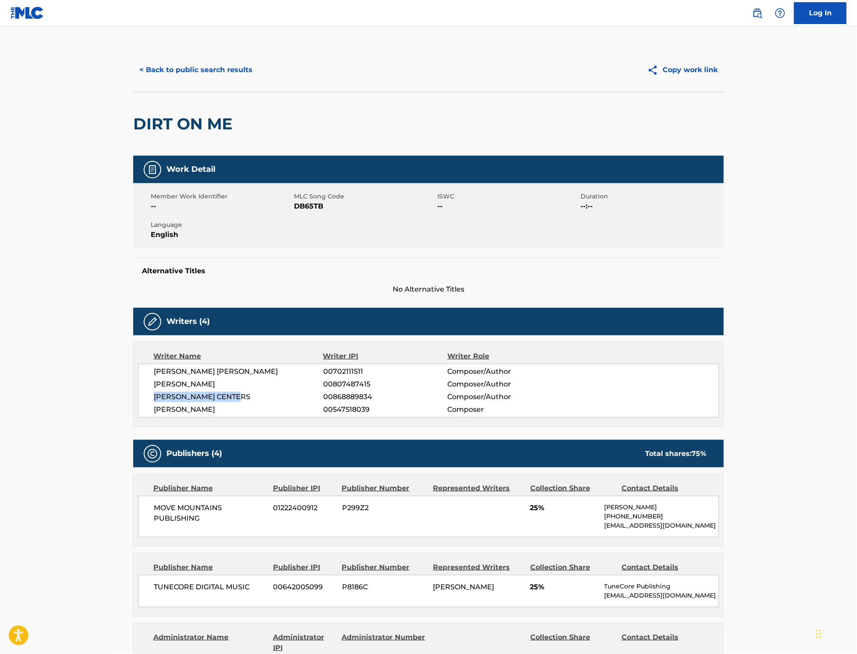
drag, startPoint x: 242, startPoint y: 397, endPoint x: 148, endPoint y: 395, distance: 94.8
click at [148, 395] on div "[PERSON_NAME] [PERSON_NAME] 00702111511 Composer/Author [PERSON_NAME] 008074874…" at bounding box center [428, 391] width 581 height 54
drag, startPoint x: 374, startPoint y: 398, endPoint x: 335, endPoint y: 401, distance: 39.4
click at [335, 401] on span "00868889834" at bounding box center [385, 396] width 124 height 10
drag, startPoint x: 511, startPoint y: 371, endPoint x: 445, endPoint y: 375, distance: 66.5
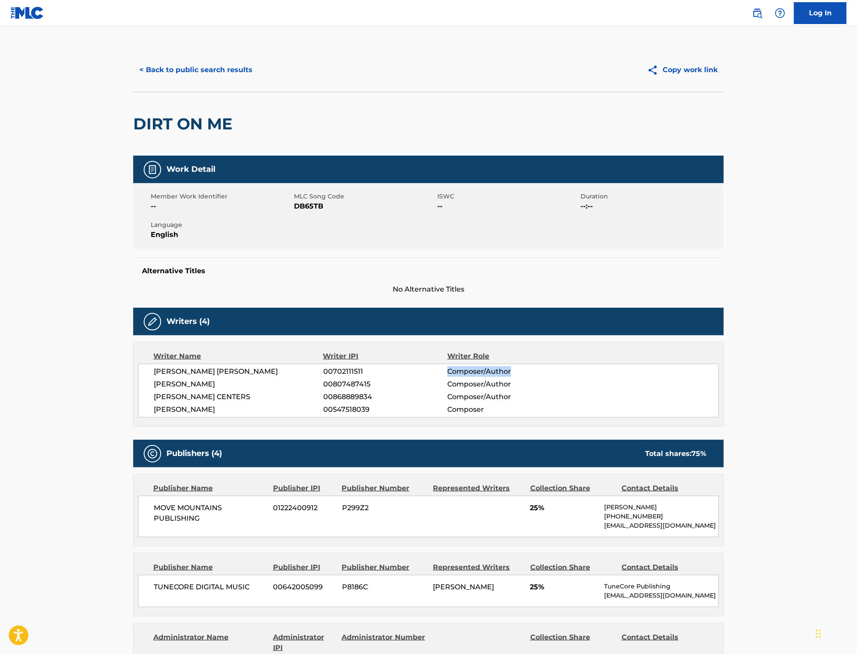
click at [445, 375] on div "[PERSON_NAME] [PERSON_NAME] 00702111511 Composer/Author" at bounding box center [436, 371] width 565 height 10
click at [808, 313] on main "< Back to public search results Copy work link DIRT ON ME Work Detail Member Wo…" at bounding box center [428, 631] width 857 height 1210
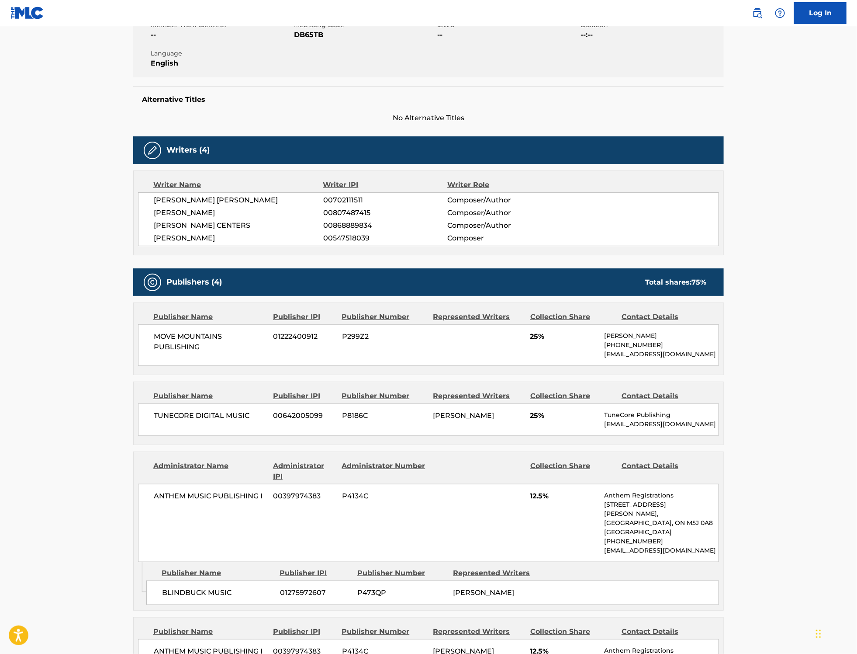
scroll to position [169, 0]
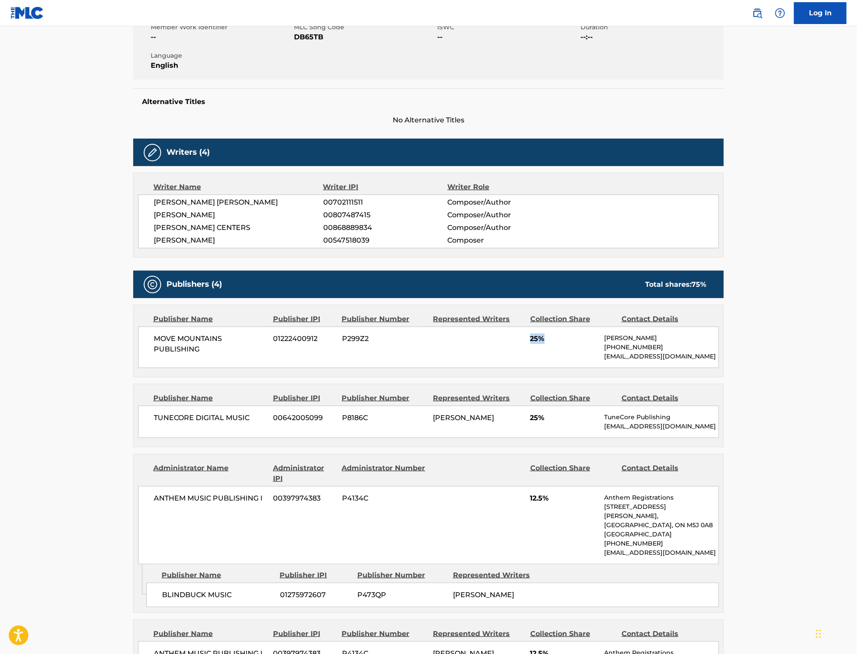
drag, startPoint x: 528, startPoint y: 341, endPoint x: 543, endPoint y: 341, distance: 15.3
click at [543, 341] on div "MOVE MOUNTAINS PUBLISHING 01222400912 P299Z2 25% [PERSON_NAME] [PHONE_NUMBER] […" at bounding box center [428, 347] width 581 height 42
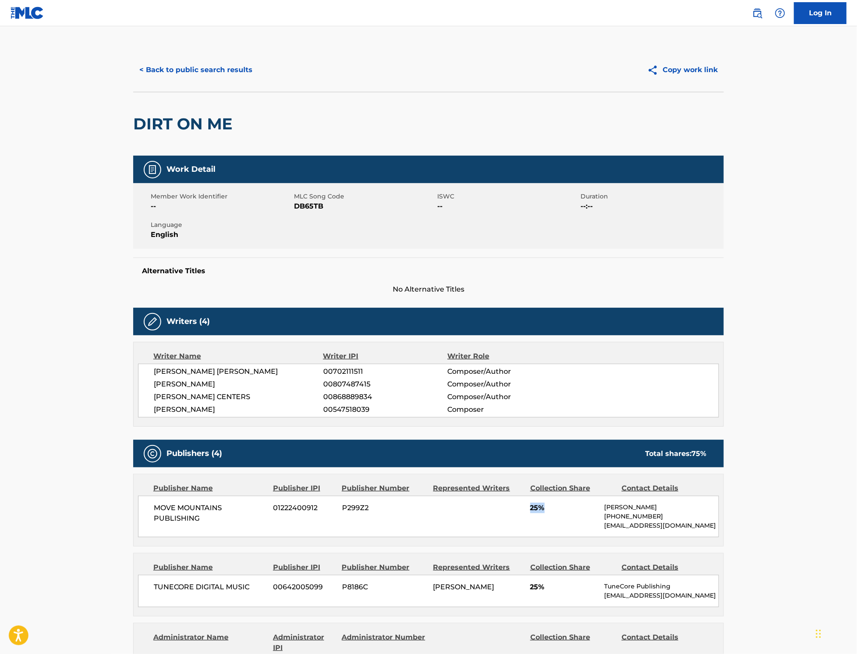
click at [234, 76] on button "< Back to public search results" at bounding box center [195, 70] width 125 height 22
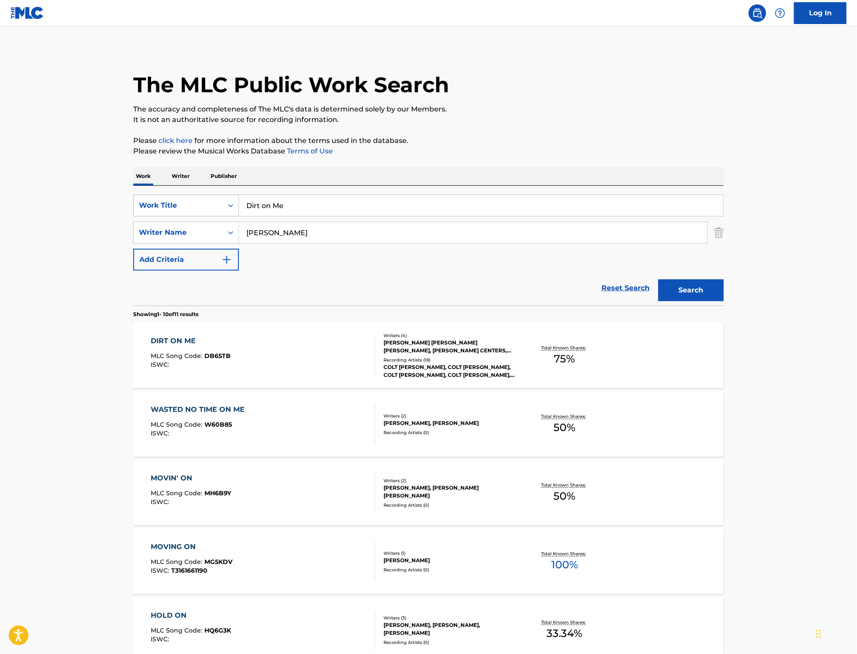
drag, startPoint x: 289, startPoint y: 208, endPoint x: 222, endPoint y: 204, distance: 67.4
click at [222, 204] on div "SearchWithCriteriae465a031-a9d7-4ac7-8999-5ceb3be933b9 Work Title Dirt on Me" at bounding box center [428, 205] width 591 height 22
paste input "Cowboy Capon"
type input "Cowboy [PERSON_NAME]"
click at [683, 291] on button "Search" at bounding box center [691, 290] width 66 height 22
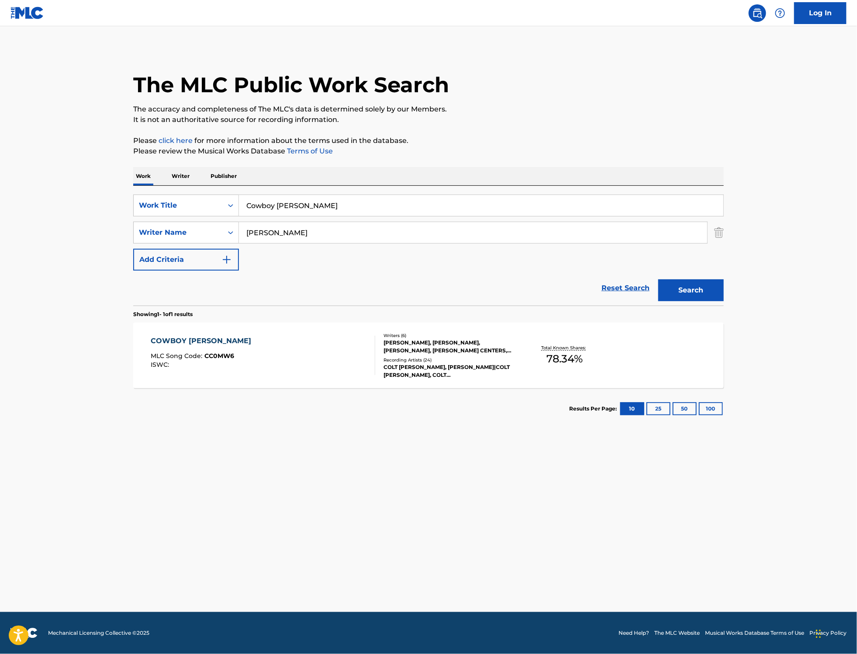
click at [483, 337] on div "Writers ( 6 )" at bounding box center [450, 335] width 132 height 7
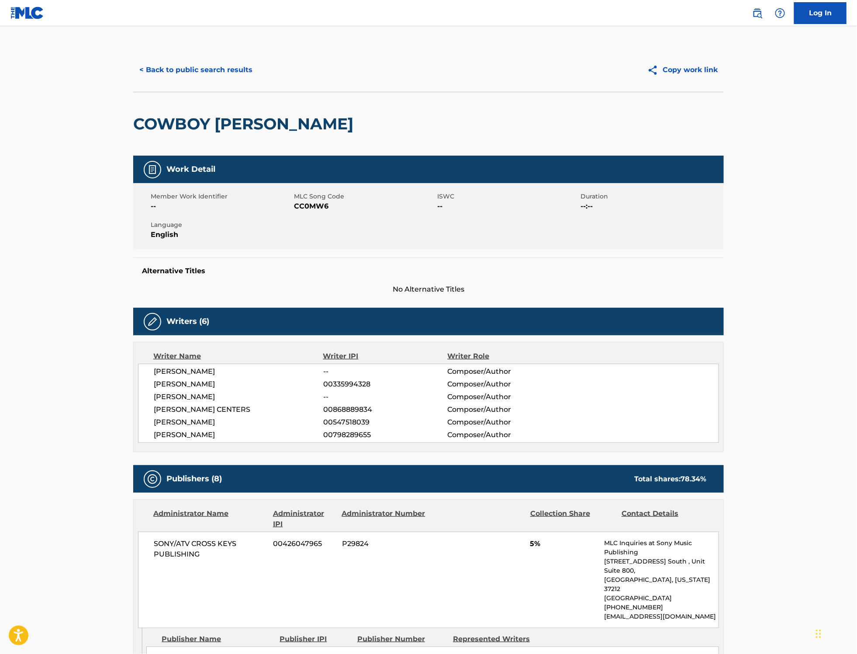
click at [413, 326] on div "Writers (6)" at bounding box center [428, 322] width 591 height 28
click at [206, 366] on div "[PERSON_NAME] -- Composer/Author [PERSON_NAME] 00335994328 Composer/Author [PER…" at bounding box center [428, 403] width 581 height 79
drag, startPoint x: 219, startPoint y: 372, endPoint x: 206, endPoint y: 371, distance: 13.1
click at [206, 371] on span "[PERSON_NAME]" at bounding box center [239, 371] width 170 height 10
drag, startPoint x: 206, startPoint y: 371, endPoint x: 213, endPoint y: 371, distance: 7.0
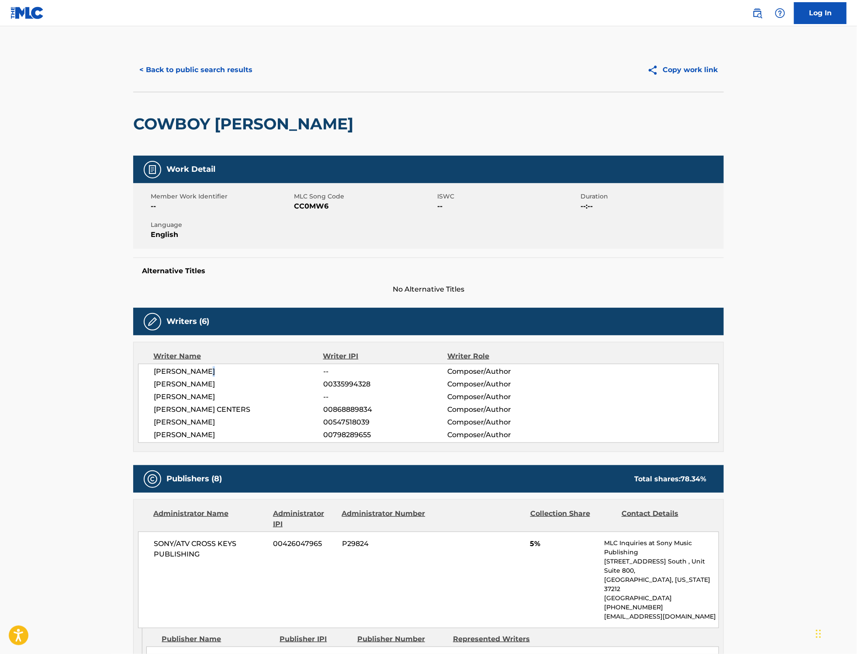
click at [213, 371] on span "[PERSON_NAME]" at bounding box center [239, 371] width 170 height 10
drag, startPoint x: 214, startPoint y: 374, endPoint x: 147, endPoint y: 373, distance: 66.9
click at [147, 373] on div "[PERSON_NAME] -- Composer/Author [PERSON_NAME] 00335994328 Composer/Author [PER…" at bounding box center [428, 403] width 581 height 79
drag, startPoint x: 242, startPoint y: 426, endPoint x: 155, endPoint y: 427, distance: 87.4
click at [155, 427] on span "[PERSON_NAME]" at bounding box center [239, 422] width 170 height 10
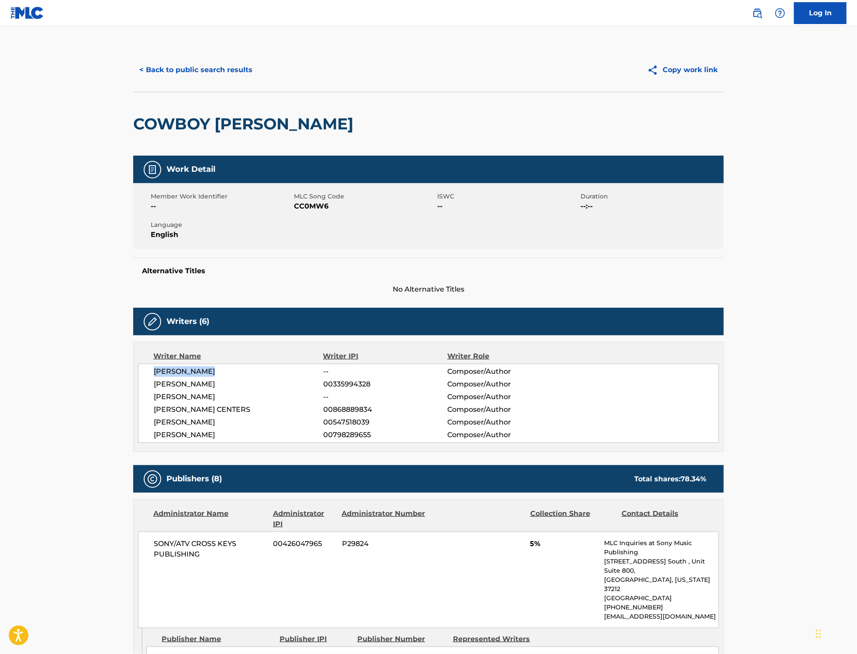
drag, startPoint x: 215, startPoint y: 385, endPoint x: 153, endPoint y: 387, distance: 62.5
click at [153, 387] on div "[PERSON_NAME] -- Composer/Author [PERSON_NAME] 00335994328 Composer/Author [PER…" at bounding box center [428, 403] width 581 height 79
drag, startPoint x: 225, startPoint y: 399, endPoint x: 156, endPoint y: 401, distance: 69.1
click at [156, 401] on span "[PERSON_NAME]" at bounding box center [239, 396] width 170 height 10
click at [247, 416] on div "[PERSON_NAME] -- Composer/Author [PERSON_NAME] 00335994328 Composer/Author [PER…" at bounding box center [428, 403] width 581 height 79
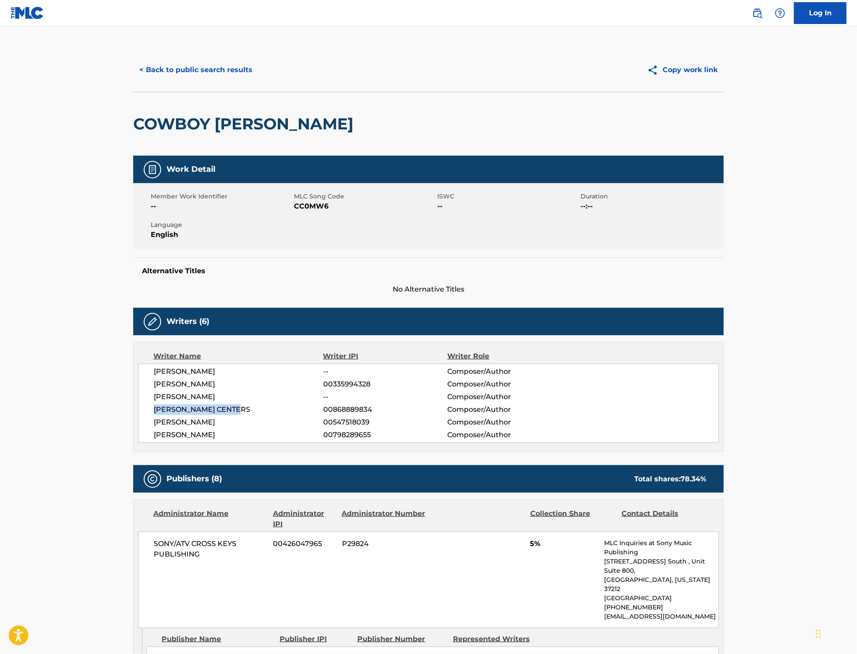
drag, startPoint x: 247, startPoint y: 413, endPoint x: 153, endPoint y: 413, distance: 93.5
click at [153, 413] on div "[PERSON_NAME] -- Composer/Author [PERSON_NAME] 00335994328 Composer/Author [PER…" at bounding box center [428, 403] width 581 height 79
drag, startPoint x: 215, startPoint y: 438, endPoint x: 155, endPoint y: 437, distance: 60.3
click at [155, 437] on span "[PERSON_NAME]" at bounding box center [239, 435] width 170 height 10
drag, startPoint x: 798, startPoint y: 413, endPoint x: 820, endPoint y: 398, distance: 26.9
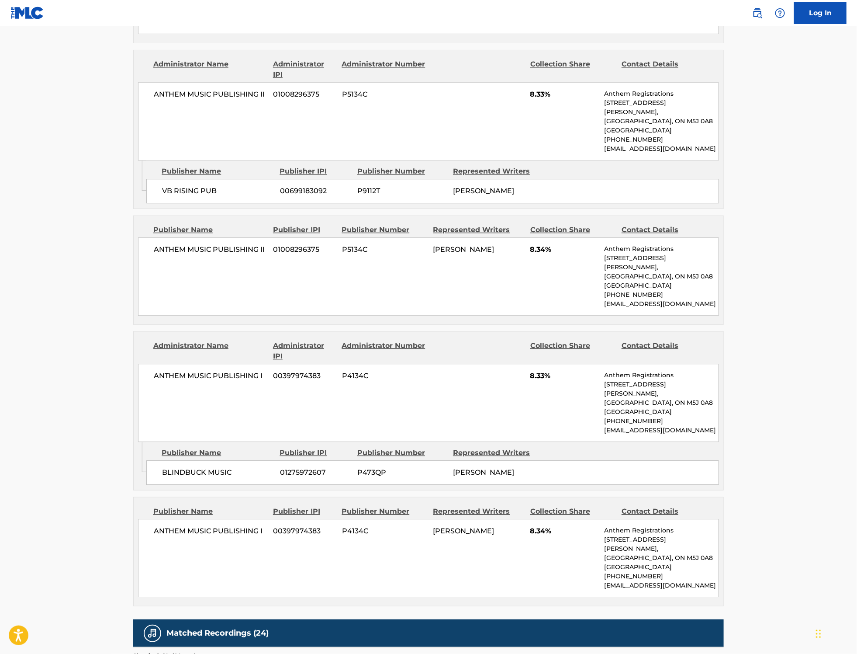
scroll to position [1014, 0]
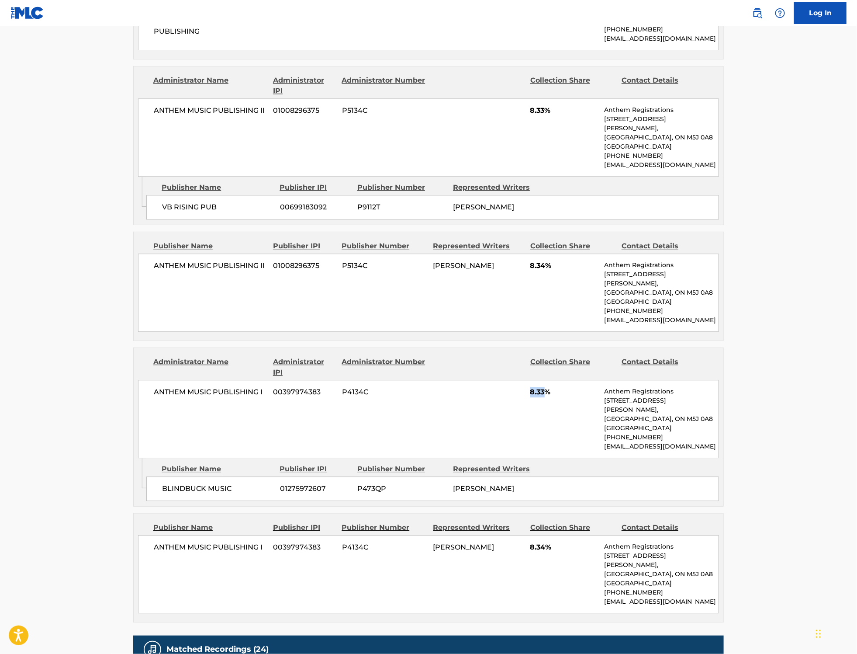
drag, startPoint x: 529, startPoint y: 357, endPoint x: 544, endPoint y: 358, distance: 15.3
click at [544, 380] on div "ANTHEM MUSIC PUBLISHING I 00397974383 P4134C 8.33% Anthem Registrations [STREET…" at bounding box center [428, 419] width 581 height 78
drag, startPoint x: 824, startPoint y: 477, endPoint x: 859, endPoint y: 488, distance: 35.9
drag, startPoint x: 857, startPoint y: 474, endPoint x: 853, endPoint y: 495, distance: 21.3
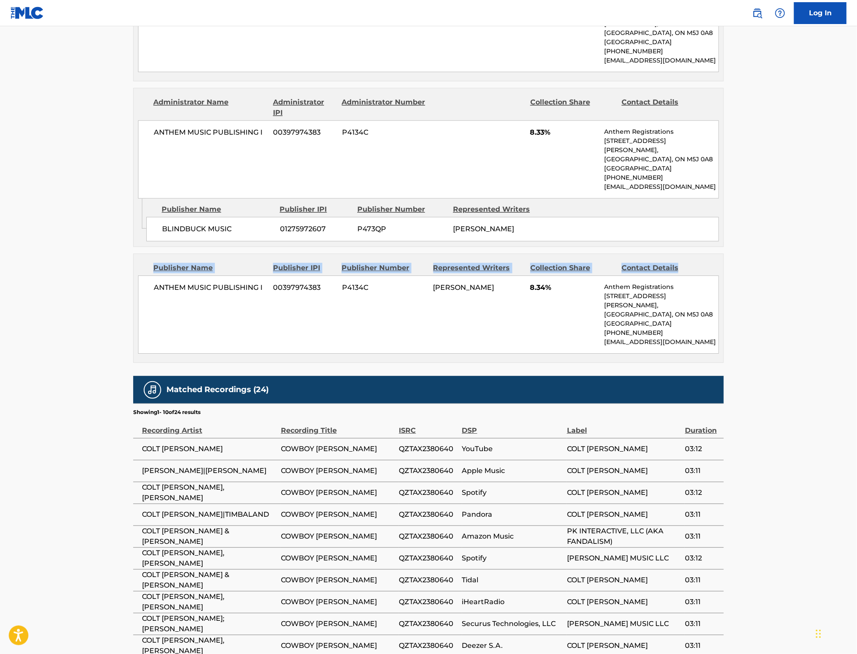
scroll to position [1290, 0]
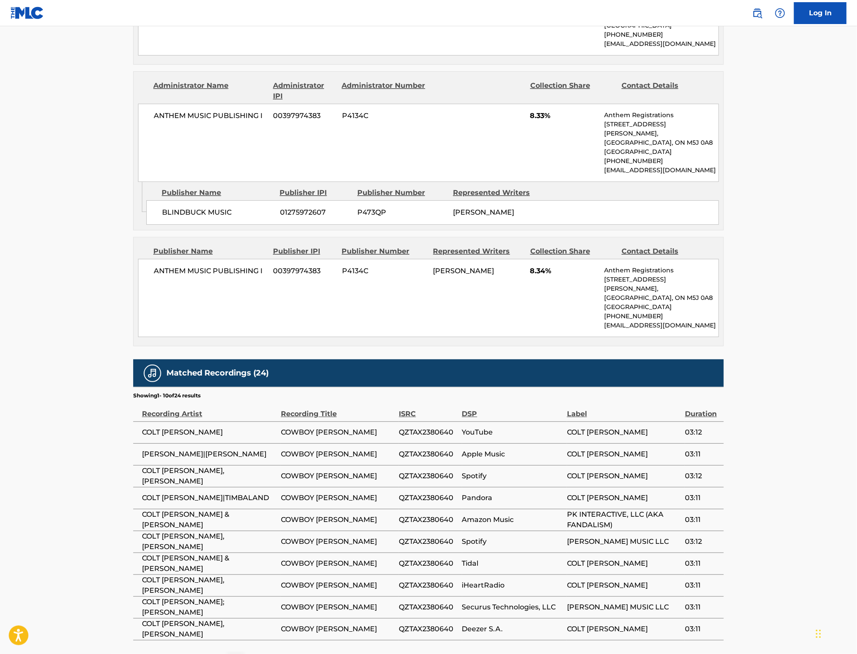
click at [410, 427] on span "QZTAX2380640" at bounding box center [428, 432] width 59 height 10
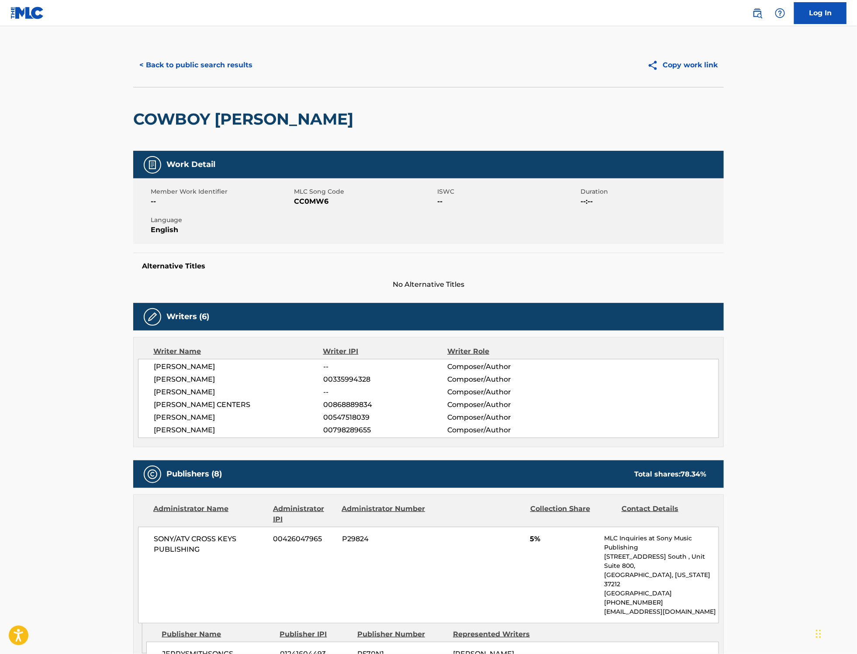
scroll to position [0, 0]
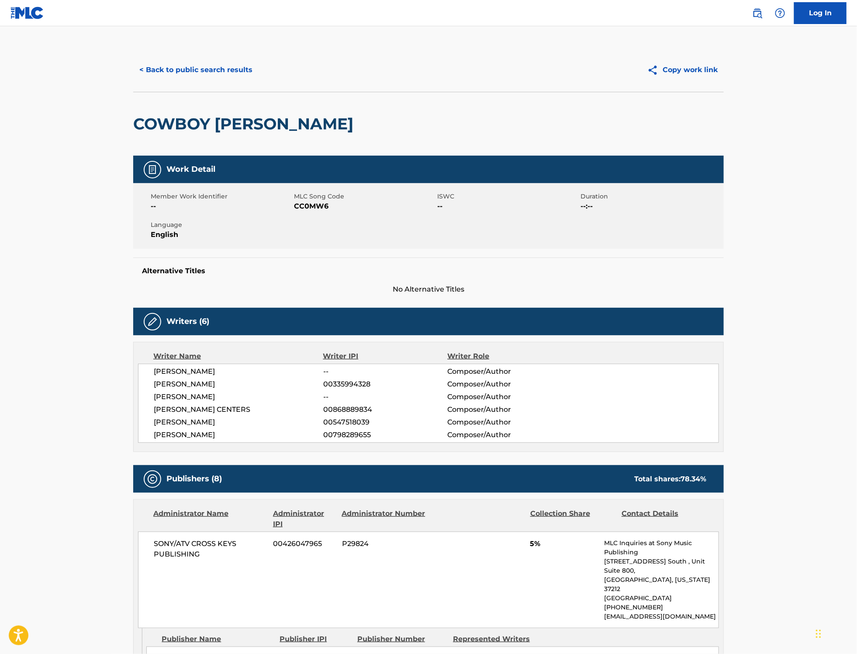
click at [313, 206] on span "CC0MW6" at bounding box center [364, 206] width 141 height 10
click at [240, 66] on button "< Back to public search results" at bounding box center [195, 70] width 125 height 22
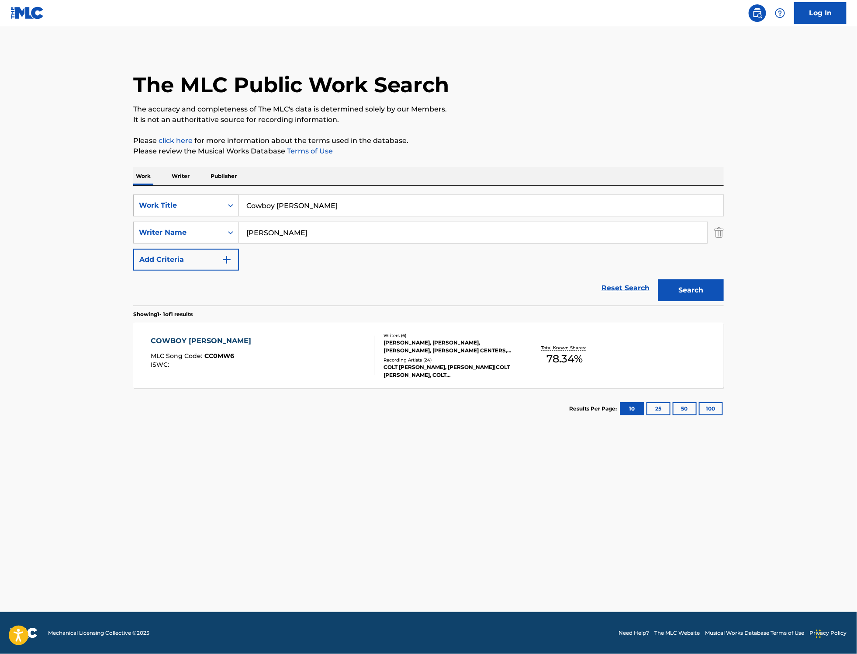
drag, startPoint x: 291, startPoint y: 205, endPoint x: 222, endPoint y: 201, distance: 69.6
click at [222, 201] on div "SearchWithCriteriae465a031-a9d7-4ac7-8999-5ceb3be933b9 Work Title Cowboy [PERSO…" at bounding box center [428, 205] width 591 height 22
paste input "Mug Shot"
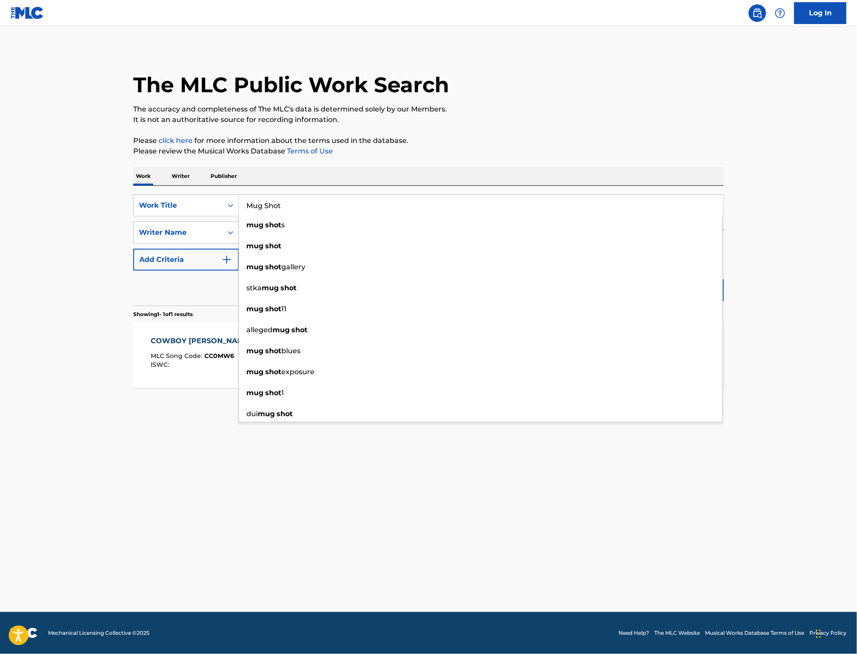
type input "Mug Shot"
click at [678, 471] on main "The MLC Public Work Search The accuracy and completeness of The MLC's data is d…" at bounding box center [428, 318] width 857 height 585
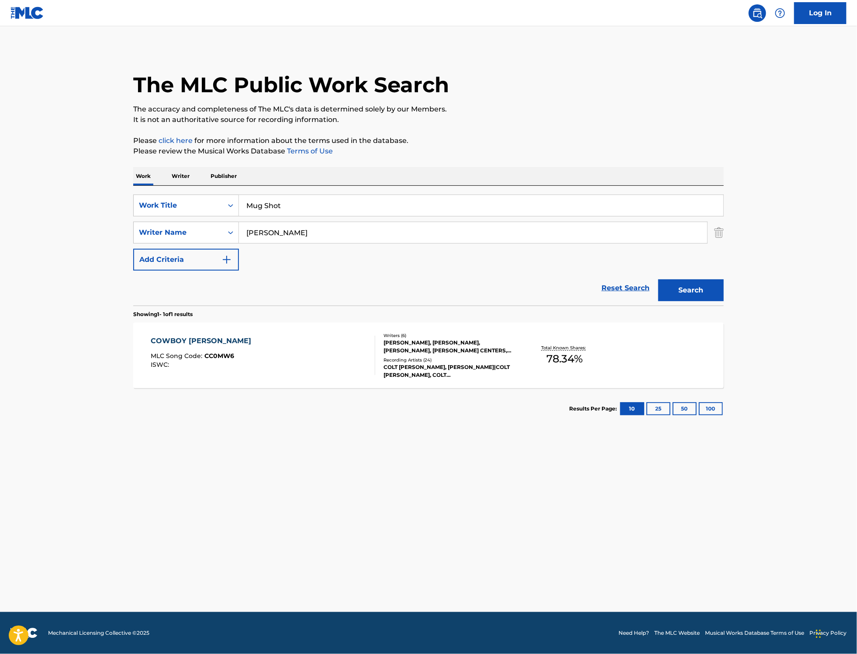
click at [689, 291] on button "Search" at bounding box center [691, 290] width 66 height 22
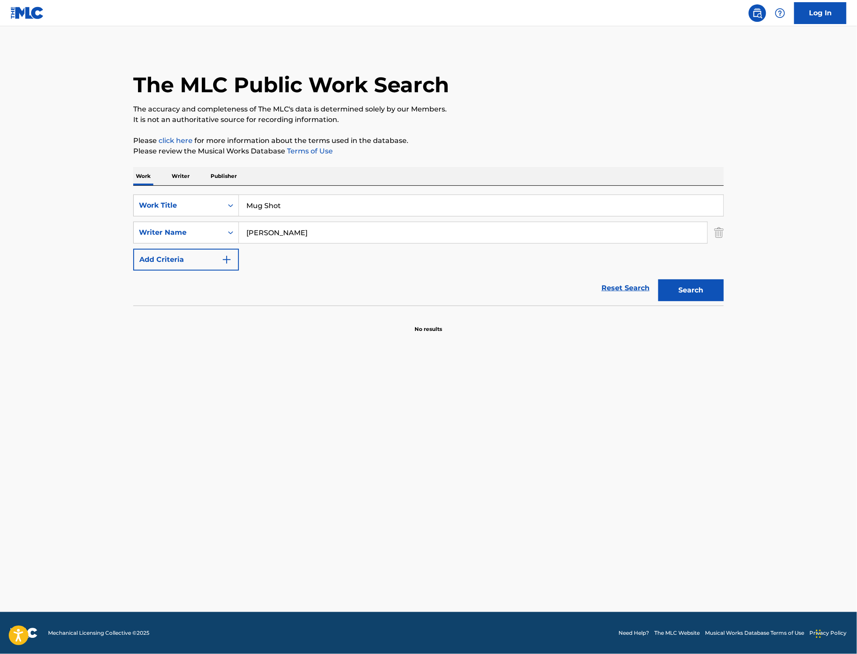
click at [689, 286] on button "Search" at bounding box center [691, 290] width 66 height 22
drag, startPoint x: 336, startPoint y: 236, endPoint x: 234, endPoint y: 234, distance: 101.8
click at [234, 234] on div "SearchWithCriteriac4ee99a8-6d9b-4a58-89bb-fc9a69591c10 Writer Name [PERSON_NAME]" at bounding box center [428, 233] width 591 height 22
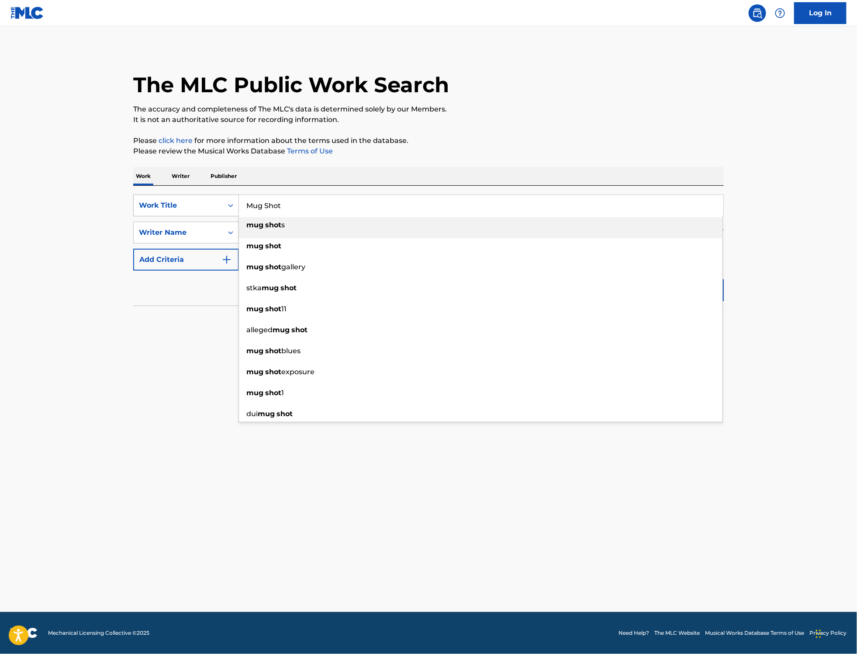
drag, startPoint x: 286, startPoint y: 208, endPoint x: 225, endPoint y: 208, distance: 60.7
click at [225, 208] on div "SearchWithCriteriae465a031-a9d7-4ac7-8999-5ceb3be933b9 Work Title Mug Shot mug …" at bounding box center [428, 205] width 591 height 22
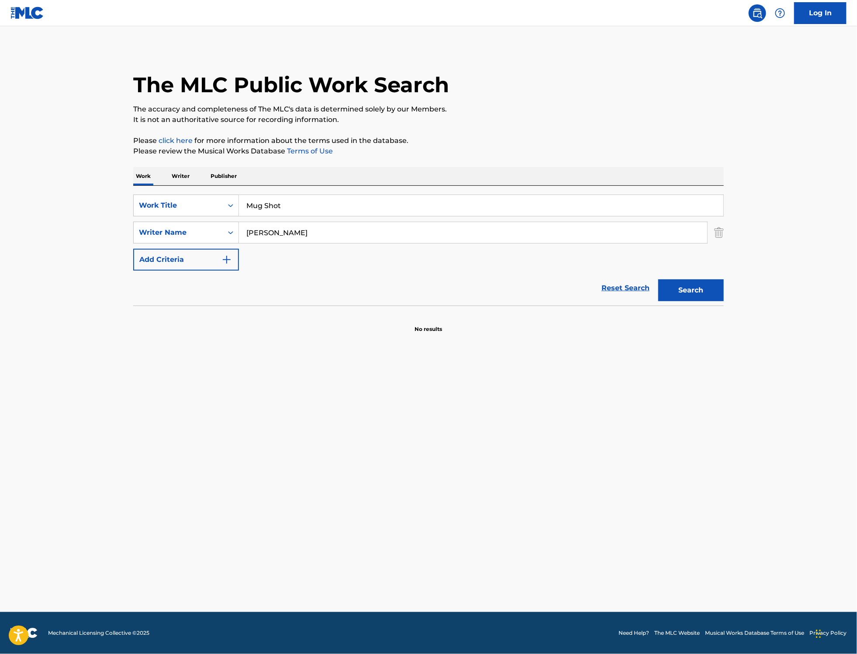
click at [302, 232] on input "[PERSON_NAME]" at bounding box center [473, 232] width 468 height 21
click at [658, 279] on button "Search" at bounding box center [691, 290] width 66 height 22
drag, startPoint x: 317, startPoint y: 226, endPoint x: 144, endPoint y: 225, distance: 173.0
click at [143, 225] on div "SearchWithCriteriac4ee99a8-6d9b-4a58-89bb-fc9a69591c10 Writer Name [PERSON_NAME]" at bounding box center [428, 233] width 591 height 22
paste input "[PERSON_NAME]"
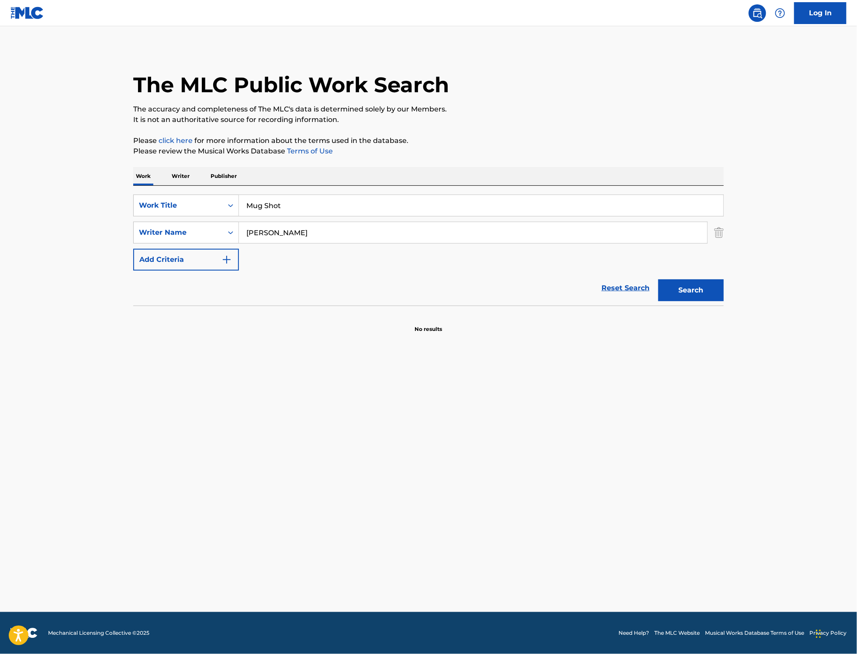
type input "[PERSON_NAME]"
click at [696, 291] on button "Search" at bounding box center [691, 290] width 66 height 22
click at [334, 226] on input "[PERSON_NAME]" at bounding box center [473, 232] width 468 height 21
click at [686, 286] on button "Search" at bounding box center [691, 290] width 66 height 22
click at [386, 275] on div "Reset Search Search" at bounding box center [428, 287] width 591 height 35
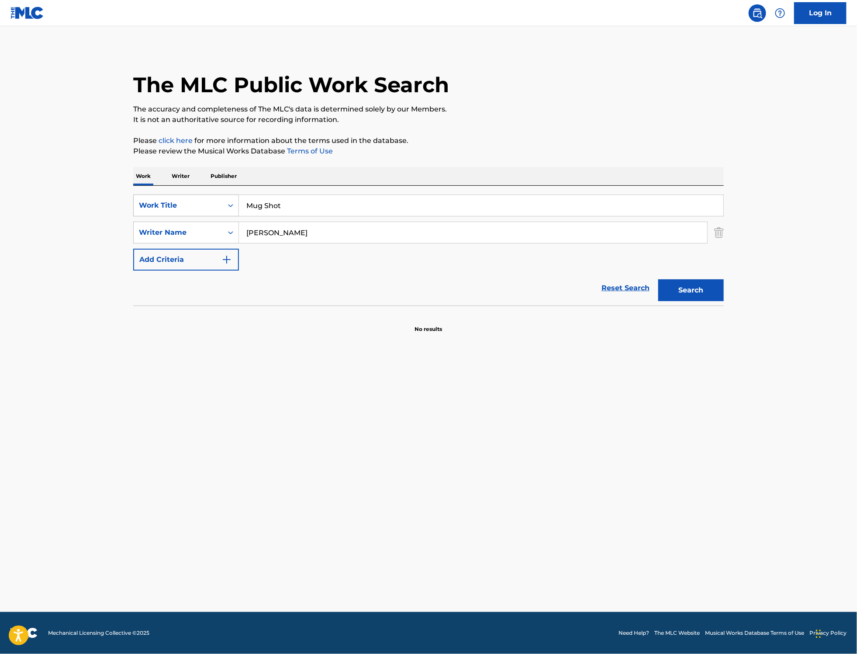
drag, startPoint x: 331, startPoint y: 229, endPoint x: 172, endPoint y: 214, distance: 159.8
click at [172, 214] on div "SearchWithCriteriae465a031-a9d7-4ac7-8999-5ceb3be933b9 Work Title Mug Shot Sear…" at bounding box center [428, 232] width 591 height 76
click at [219, 231] on div "Writer Name" at bounding box center [178, 232] width 89 height 17
click at [198, 254] on div "Writer IPI" at bounding box center [186, 254] width 105 height 22
drag, startPoint x: 261, startPoint y: 230, endPoint x: 275, endPoint y: 234, distance: 14.9
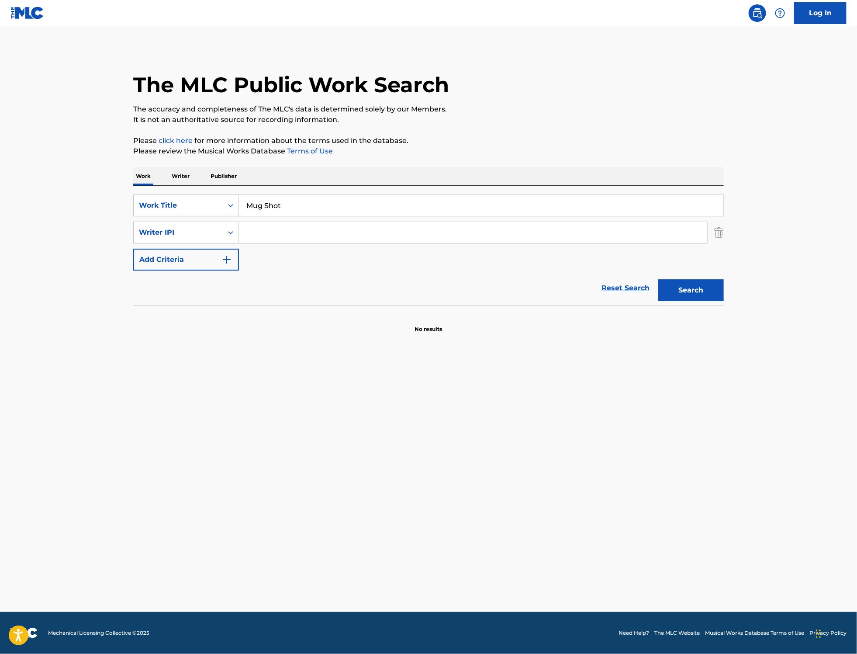
click at [261, 230] on input "Search Form" at bounding box center [473, 232] width 468 height 21
paste input "547518039"
type input "547518039"
click at [702, 293] on button "Search" at bounding box center [691, 290] width 66 height 22
click at [248, 201] on input "Mug Shot" at bounding box center [481, 205] width 485 height 21
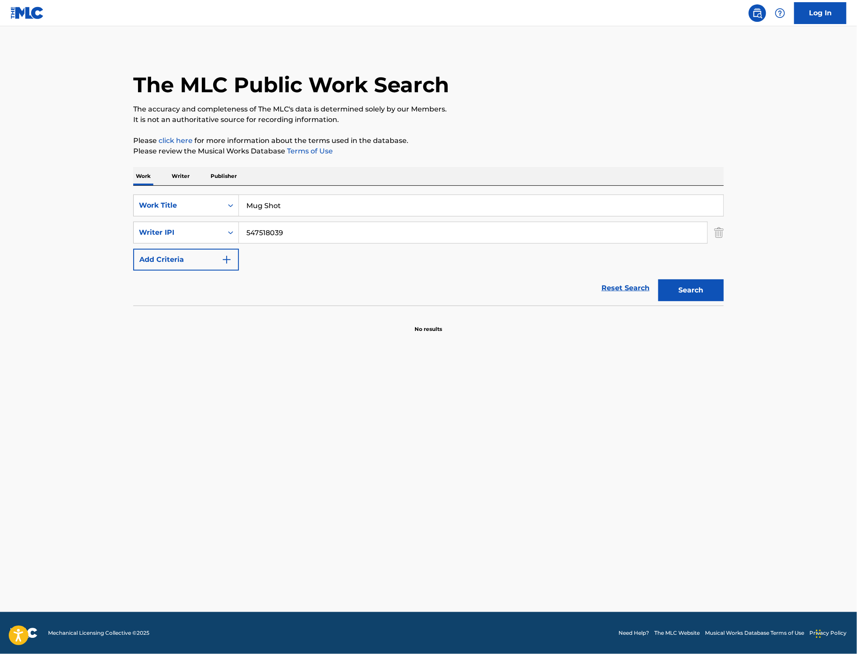
drag, startPoint x: 421, startPoint y: 547, endPoint x: 432, endPoint y: 540, distance: 13.0
click at [422, 545] on main "The MLC Public Work Search The accuracy and completeness of The MLC's data is d…" at bounding box center [428, 318] width 857 height 585
drag, startPoint x: 342, startPoint y: 232, endPoint x: 149, endPoint y: 229, distance: 193.2
click at [149, 229] on div "SearchWithCriteria67edd40a-e176-4dc0-b58f-30c5eb8b312e Writer IPI 547518039" at bounding box center [428, 233] width 591 height 22
click at [695, 293] on button "Search" at bounding box center [691, 290] width 66 height 22
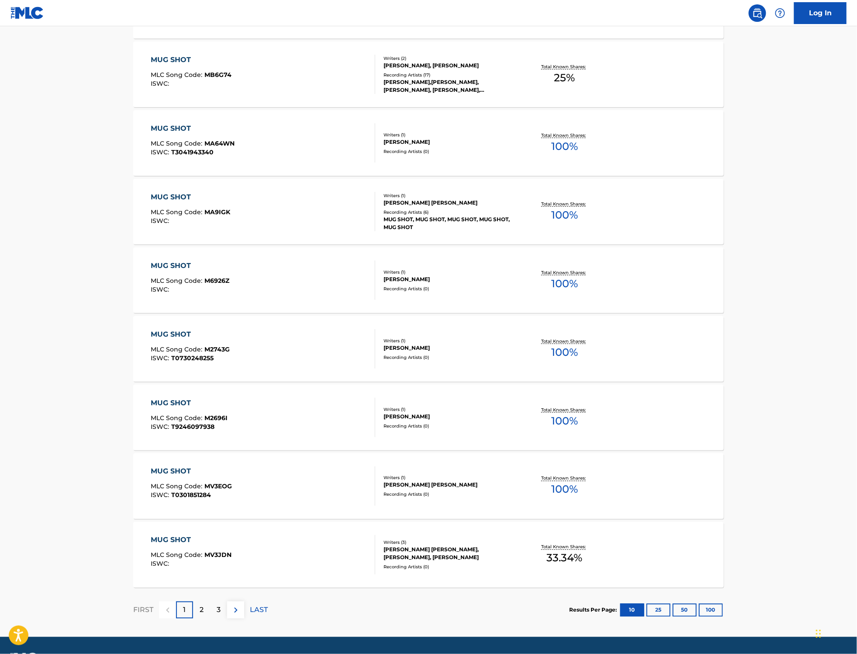
scroll to position [417, 0]
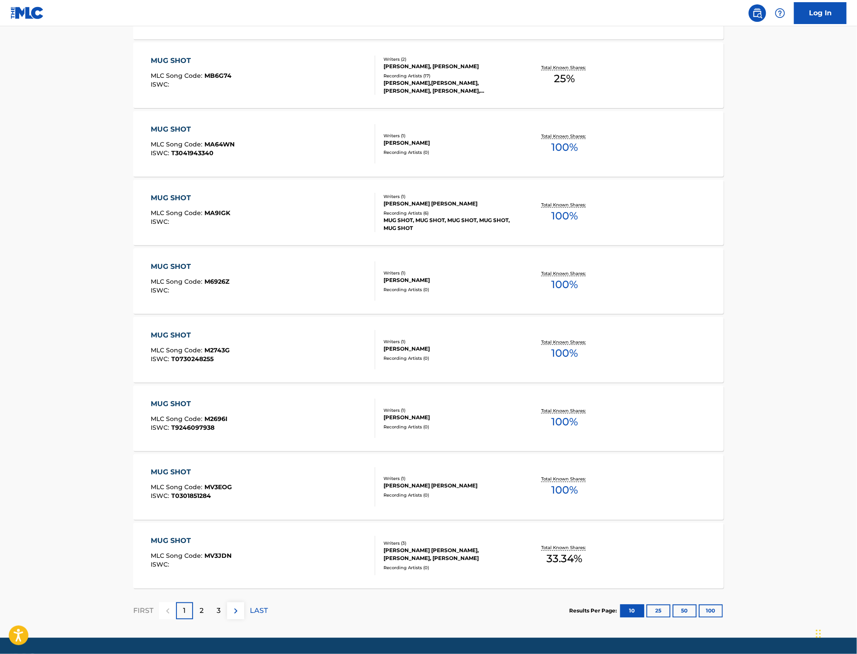
click at [709, 606] on button "100" at bounding box center [711, 610] width 24 height 13
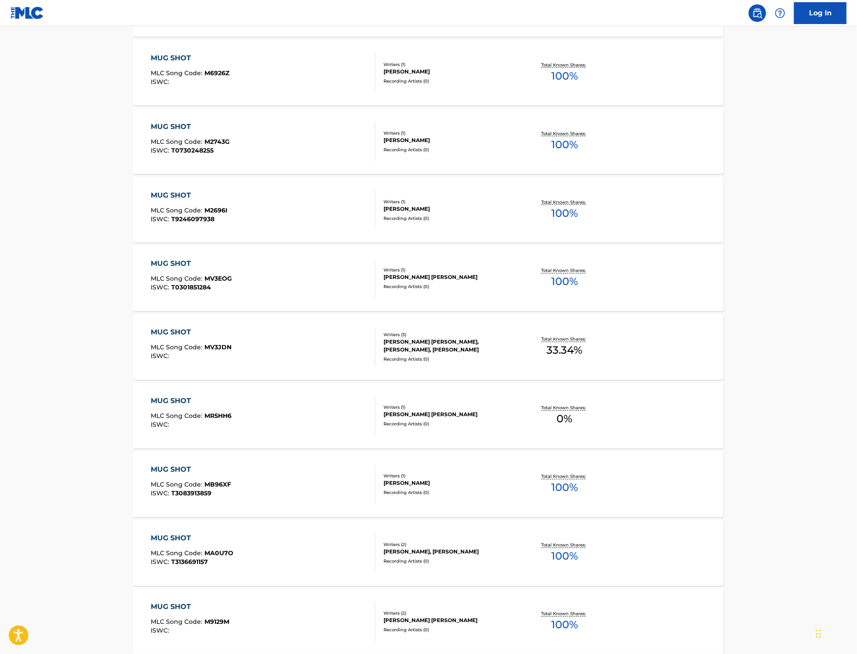
scroll to position [583, 0]
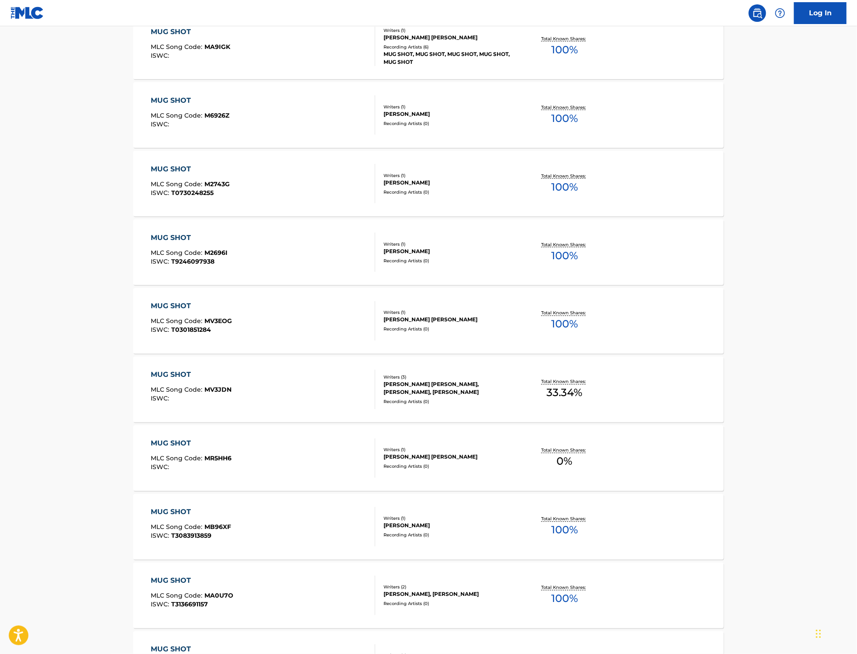
drag, startPoint x: 853, startPoint y: 251, endPoint x: 859, endPoint y: 256, distance: 7.8
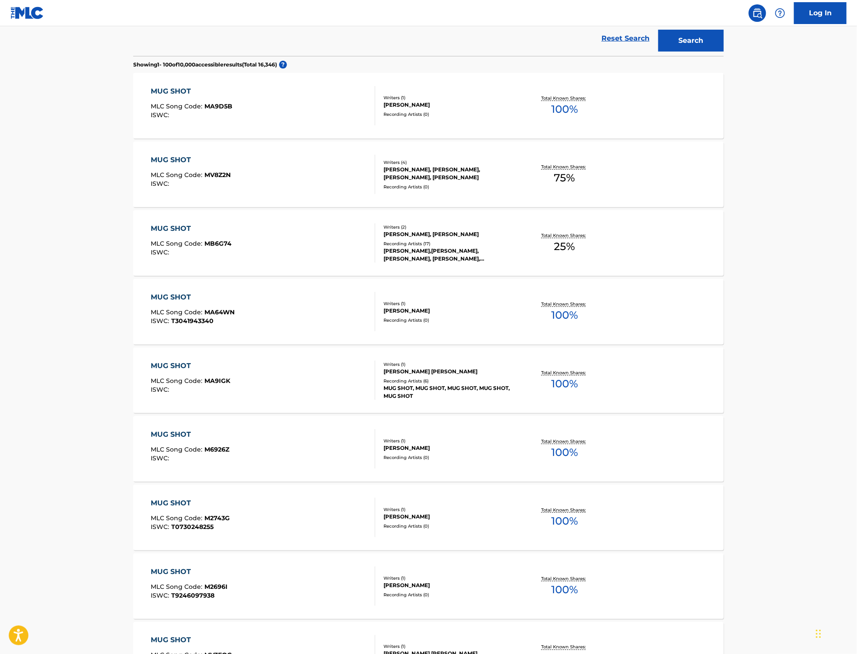
scroll to position [0, 0]
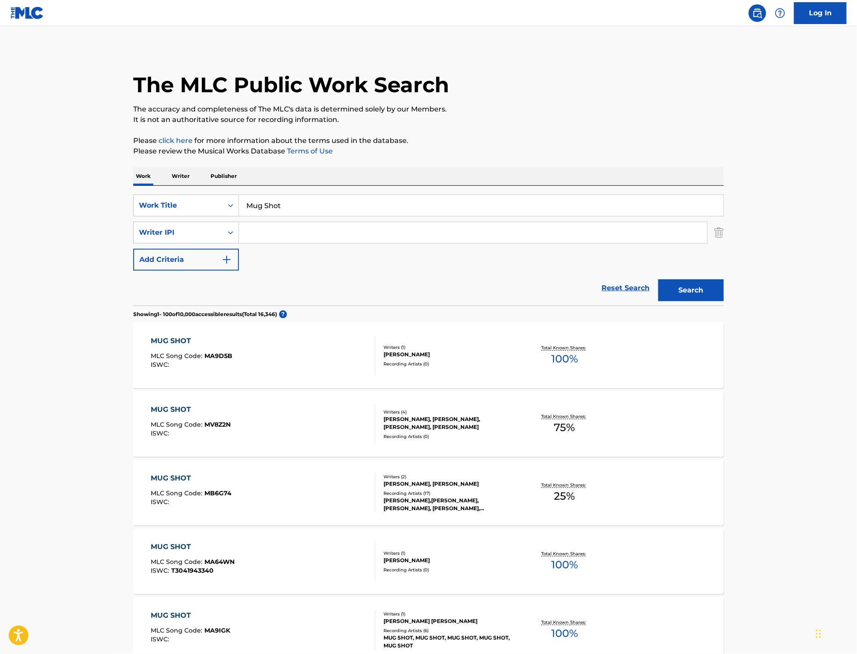
click at [277, 231] on input "Search Form" at bounding box center [473, 232] width 468 height 21
paste input "Burning House"
type input "Burning House"
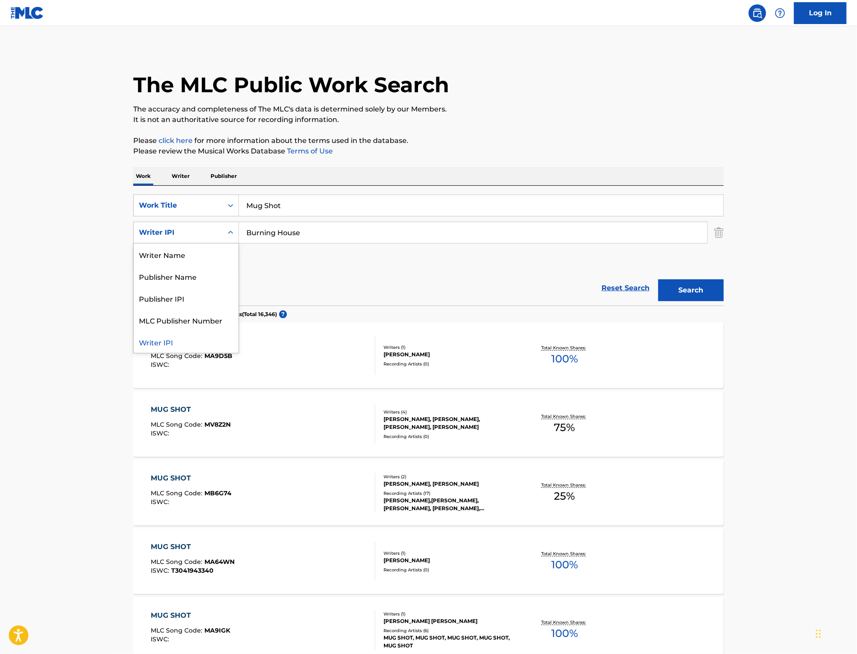
click at [228, 234] on icon "Search Form" at bounding box center [230, 232] width 9 height 9
drag, startPoint x: 299, startPoint y: 204, endPoint x: 222, endPoint y: 199, distance: 78.0
click at [222, 199] on div "SearchWithCriteriae465a031-a9d7-4ac7-8999-5ceb3be933b9 Work Title Mug Shot" at bounding box center [428, 205] width 591 height 22
paste input "Burning House"
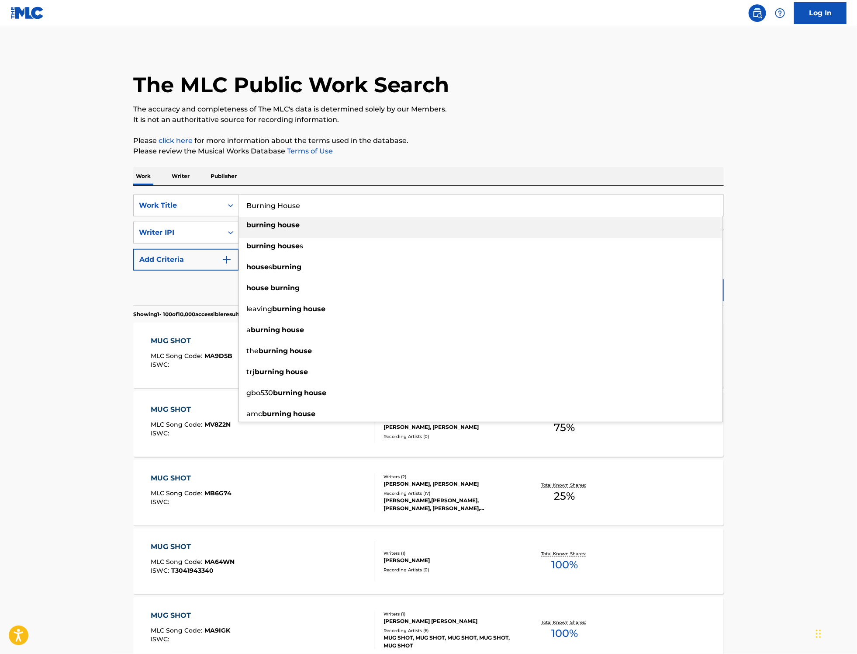
type input "Burning House"
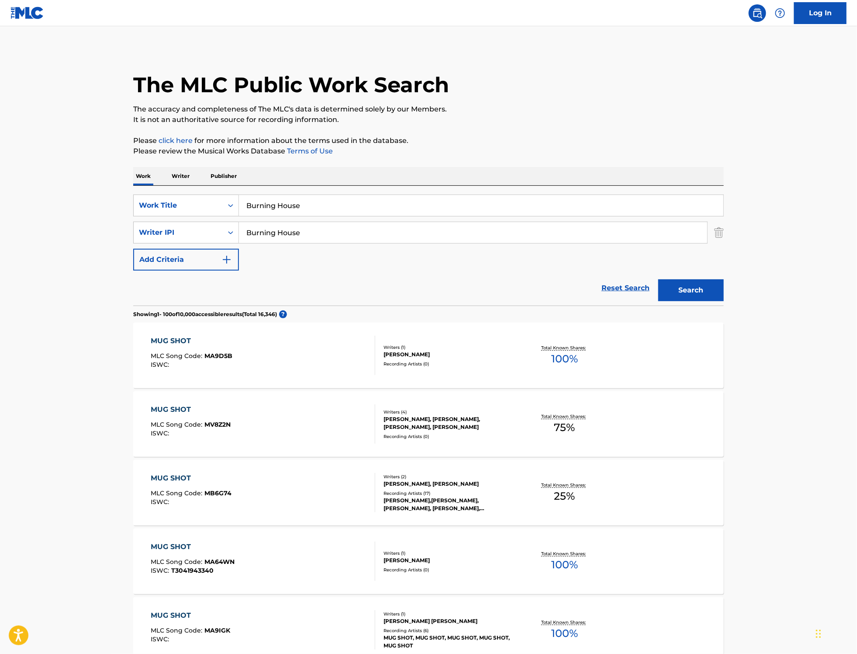
click at [322, 231] on input "Burning House" at bounding box center [473, 232] width 468 height 21
drag, startPoint x: 319, startPoint y: 235, endPoint x: 222, endPoint y: 233, distance: 97.5
click at [219, 233] on div "SearchWithCriteria67edd40a-e176-4dc0-b58f-30c5eb8b312e Writer IPI Burning House" at bounding box center [428, 233] width 591 height 22
paste input "[PERSON_NAME]"
type input "[PERSON_NAME]"
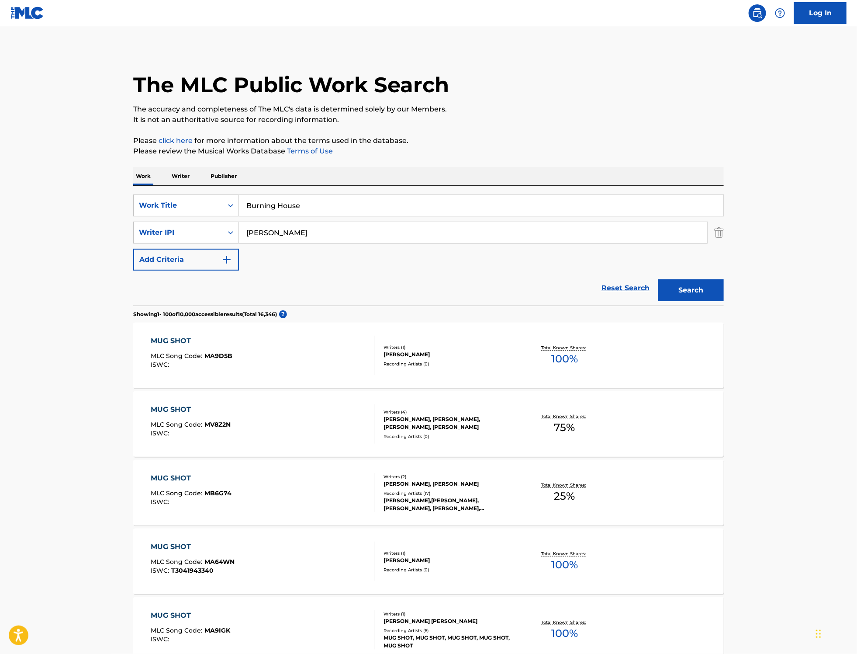
click at [691, 291] on button "Search" at bounding box center [691, 290] width 66 height 22
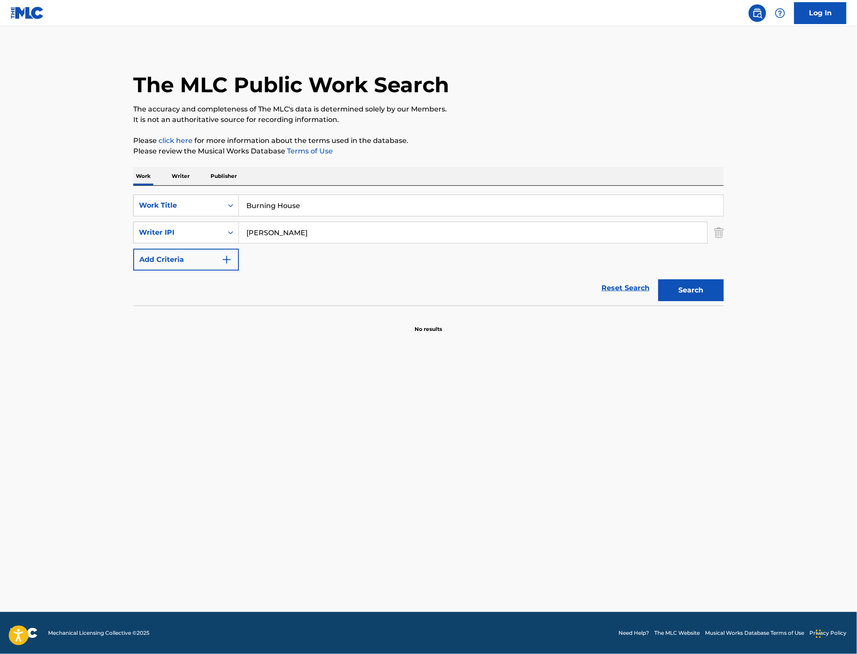
click at [707, 289] on button "Search" at bounding box center [691, 290] width 66 height 22
drag, startPoint x: 303, startPoint y: 207, endPoint x: 221, endPoint y: 200, distance: 82.0
click at [221, 200] on div "SearchWithCriteriae465a031-a9d7-4ac7-8999-5ceb3be933b9 Work Title Burning House" at bounding box center [428, 205] width 591 height 22
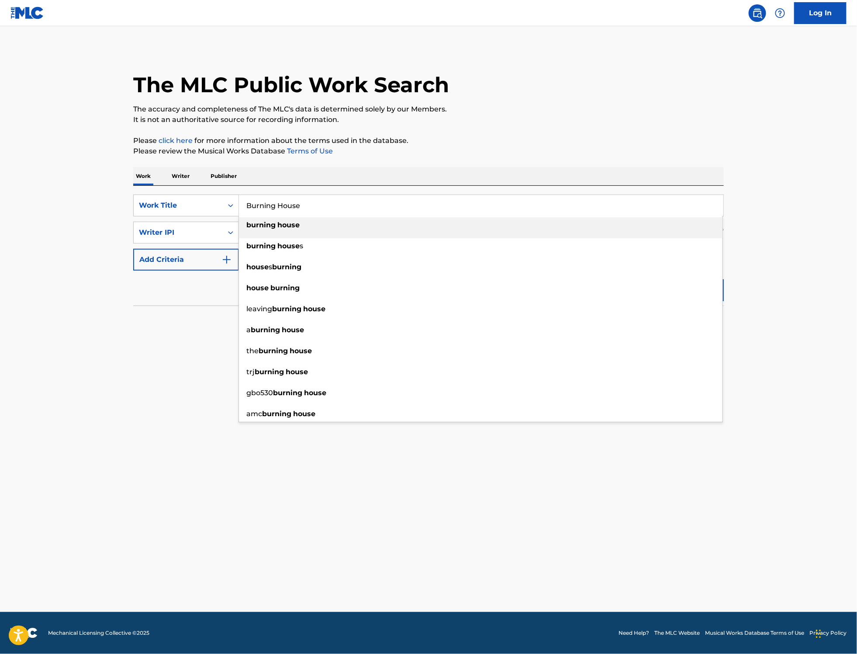
paste input "You Know M"
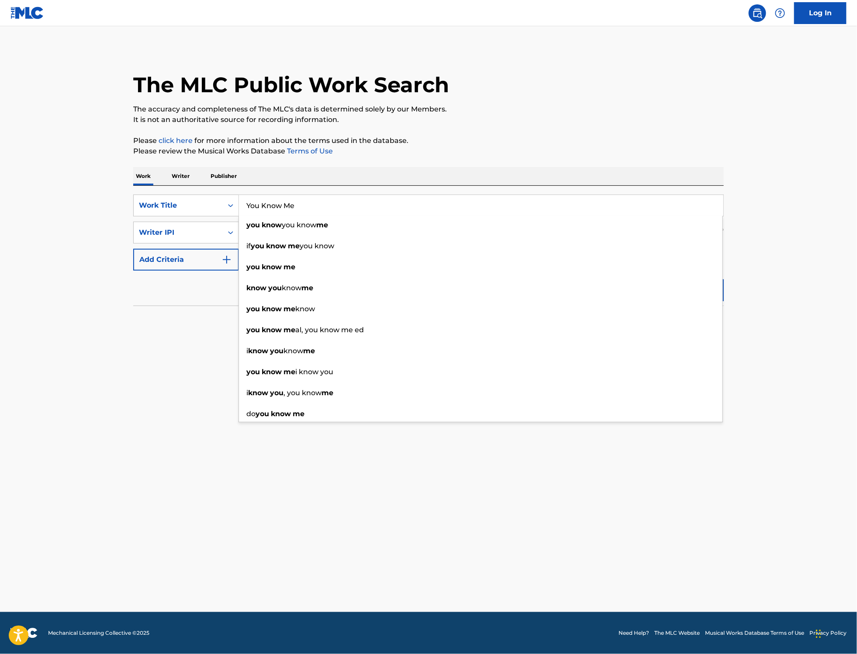
click at [783, 317] on main "The MLC Public Work Search The accuracy and completeness of The MLC's data is d…" at bounding box center [428, 318] width 857 height 585
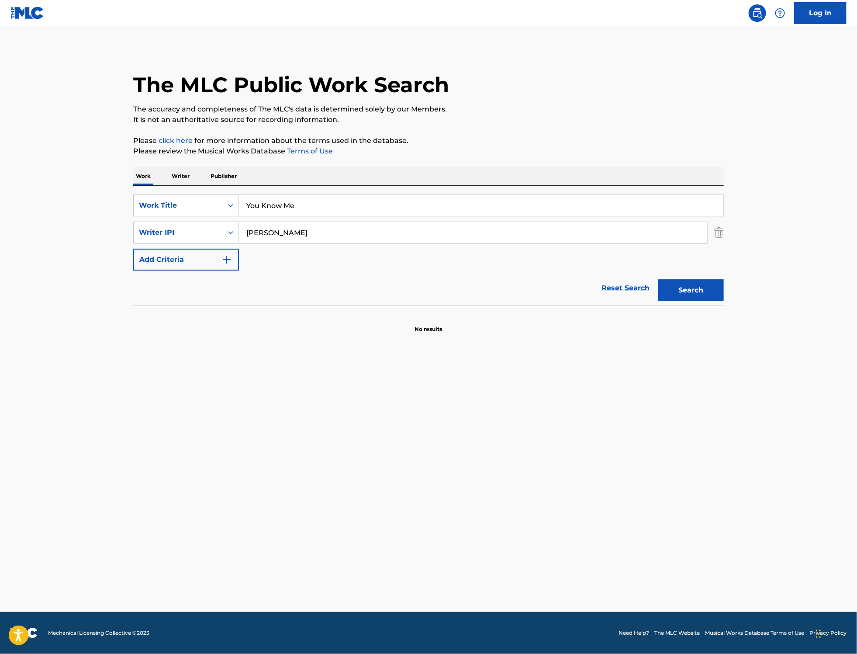
click at [719, 294] on button "Search" at bounding box center [691, 290] width 66 height 22
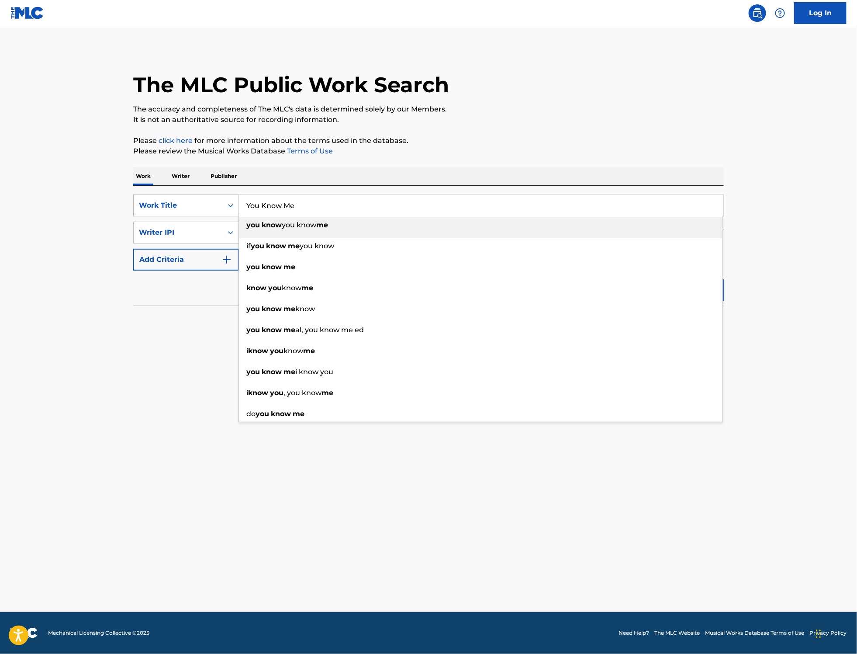
drag, startPoint x: 319, startPoint y: 206, endPoint x: 172, endPoint y: 195, distance: 147.6
click at [172, 195] on div "SearchWithCriteriae465a031-a9d7-4ac7-8999-5ceb3be933b9 Work Title You Know Me y…" at bounding box center [428, 205] width 591 height 22
paste input "Better Plac"
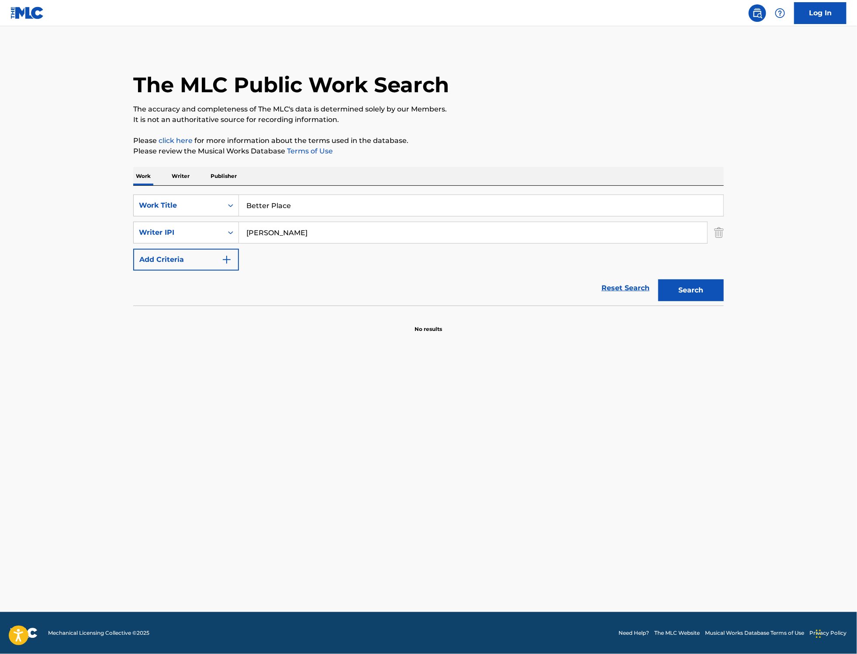
click at [767, 337] on main "The MLC Public Work Search The accuracy and completeness of The MLC's data is d…" at bounding box center [428, 318] width 857 height 585
click at [700, 291] on button "Search" at bounding box center [691, 290] width 66 height 22
drag, startPoint x: 293, startPoint y: 205, endPoint x: 232, endPoint y: 205, distance: 61.2
click at [232, 205] on div "SearchWithCriteriae465a031-a9d7-4ac7-8999-5ceb3be933b9 Work Title Better Place" at bounding box center [428, 205] width 591 height 22
paste input "We Both [PERSON_NAME]"
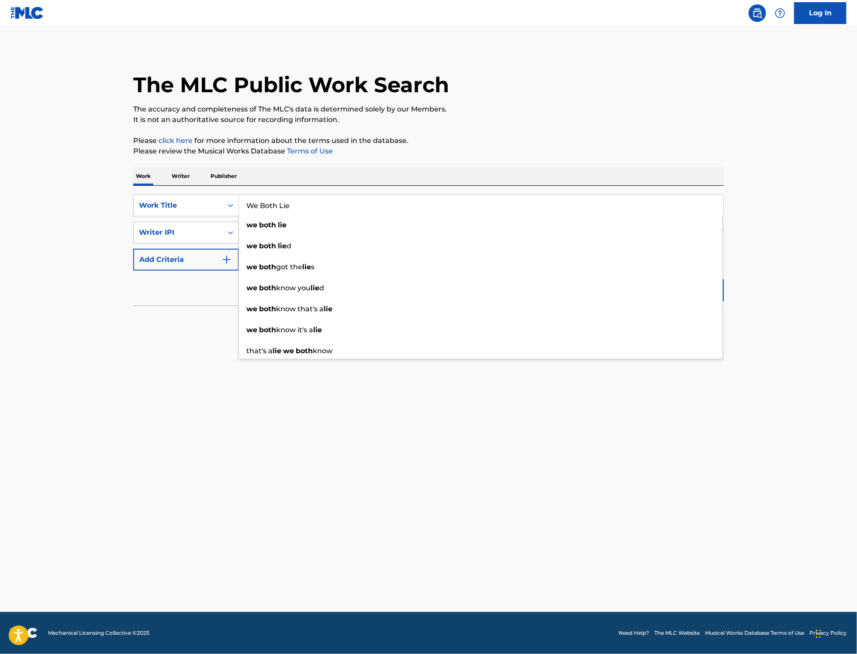
type input "We Both Lie"
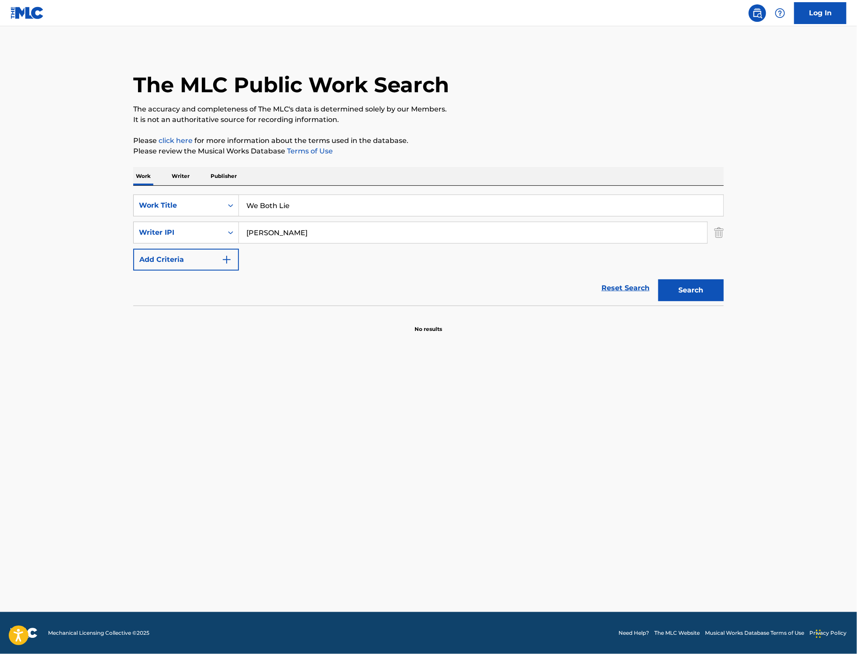
click at [756, 335] on main "The MLC Public Work Search The accuracy and completeness of The MLC's data is d…" at bounding box center [428, 318] width 857 height 585
click at [704, 291] on button "Search" at bounding box center [691, 290] width 66 height 22
